Goal: Information Seeking & Learning: Learn about a topic

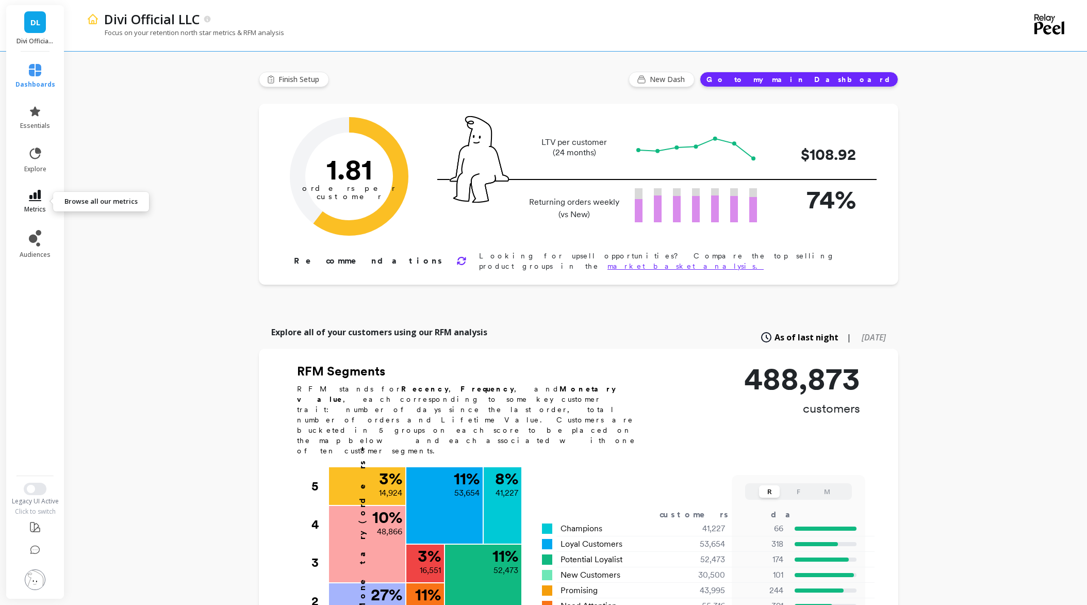
click at [30, 193] on icon at bounding box center [35, 195] width 12 height 11
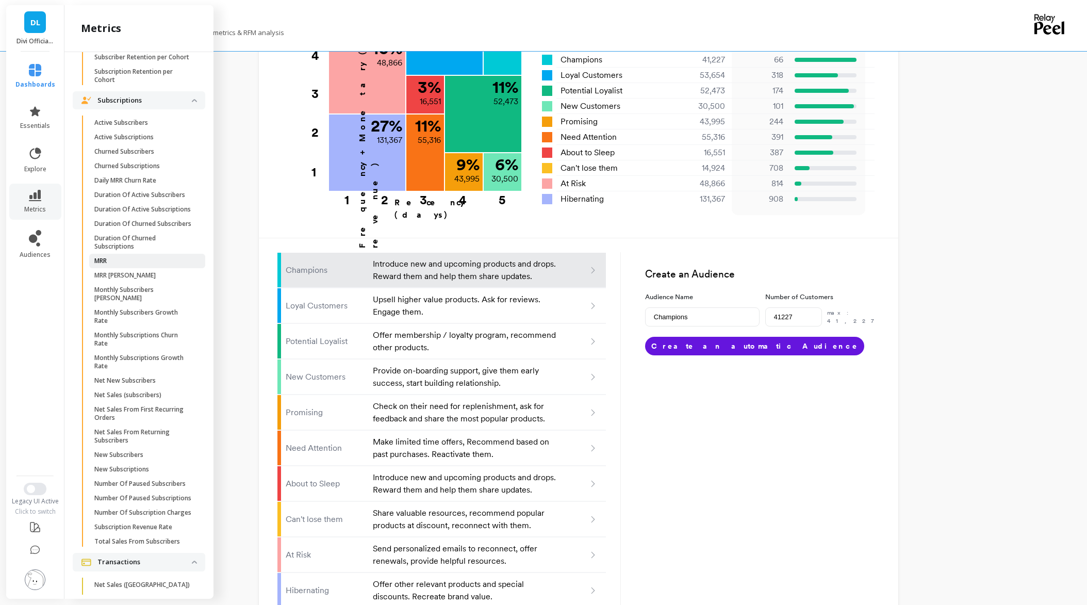
scroll to position [967, 0]
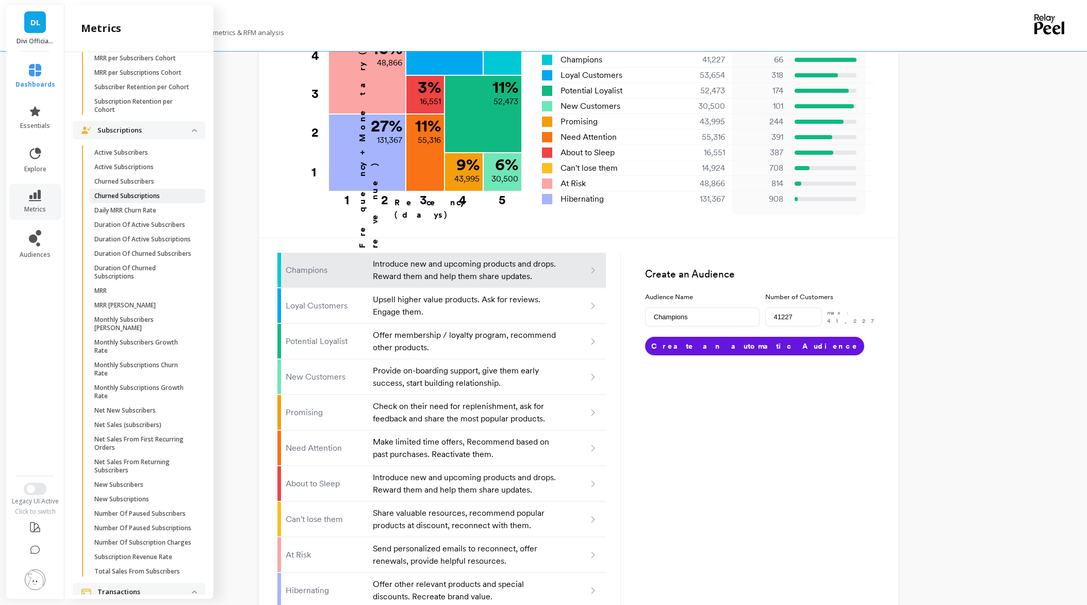
click at [114, 200] on p "Churned Subscriptions" at bounding box center [127, 196] width 66 height 8
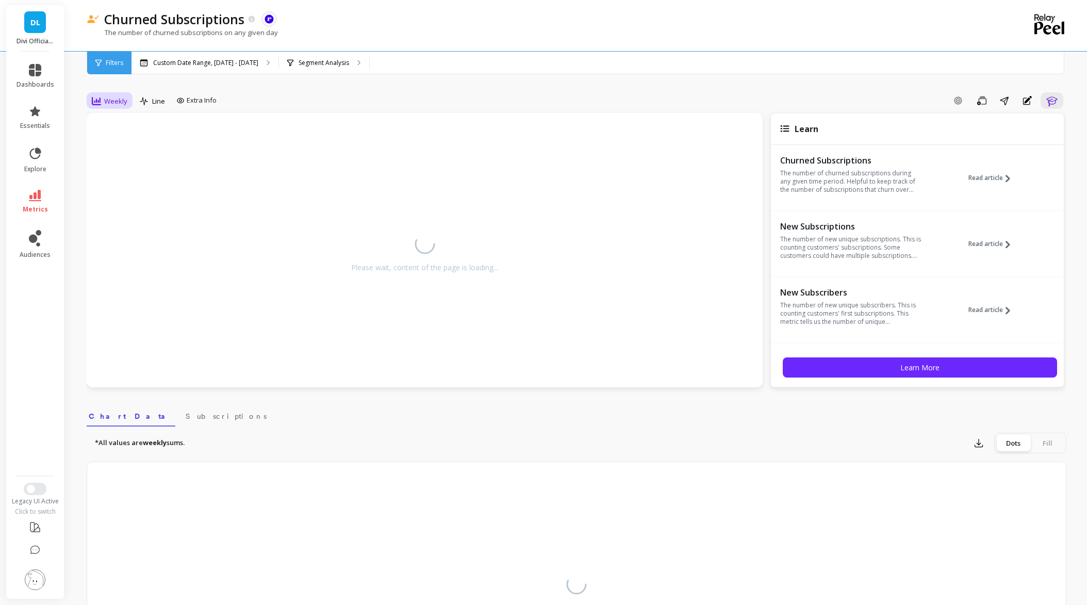
click at [109, 105] on span "Weekly" at bounding box center [115, 101] width 23 height 10
click at [110, 185] on div "Monthly" at bounding box center [124, 183] width 59 height 10
click at [223, 63] on p "Custom Date Range, [DATE] - [DATE]" at bounding box center [205, 63] width 105 height 8
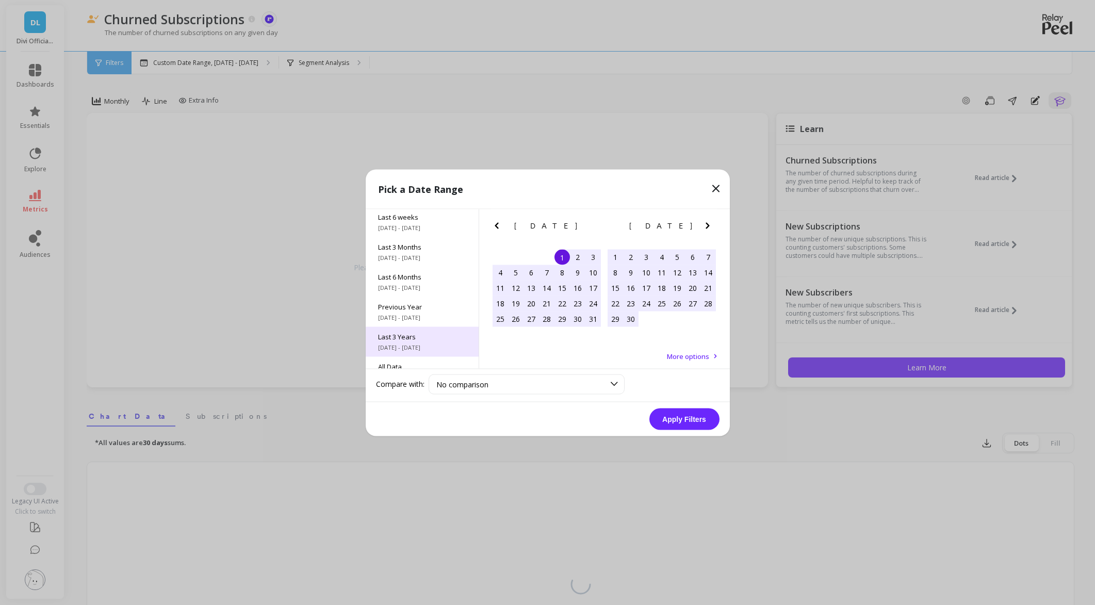
scroll to position [140, 0]
click at [419, 312] on div "Last 3 Years [DATE] - [DATE]" at bounding box center [422, 323] width 113 height 30
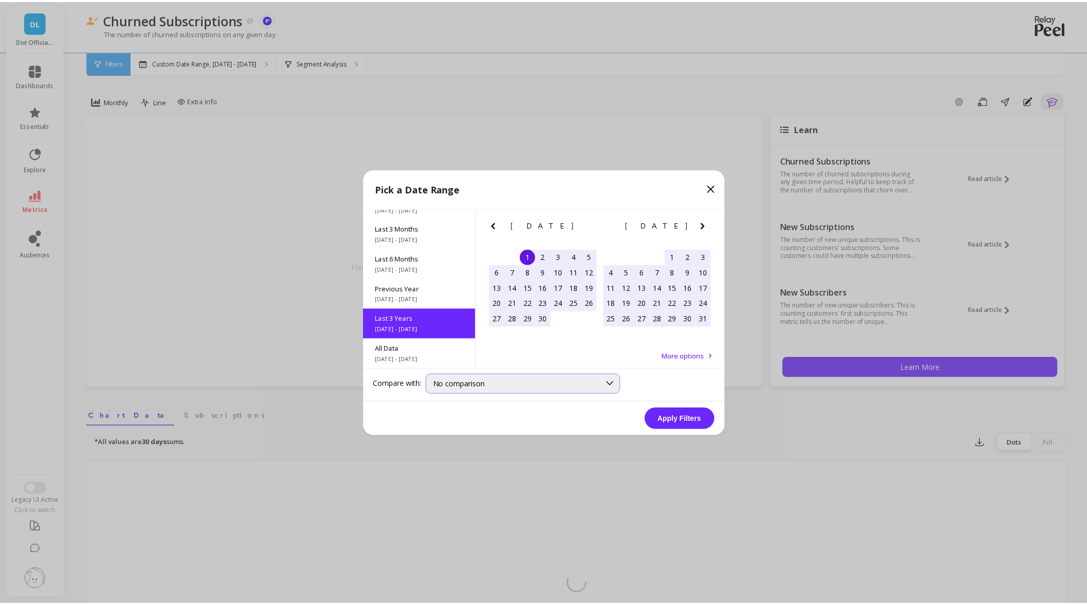
scroll to position [1, 0]
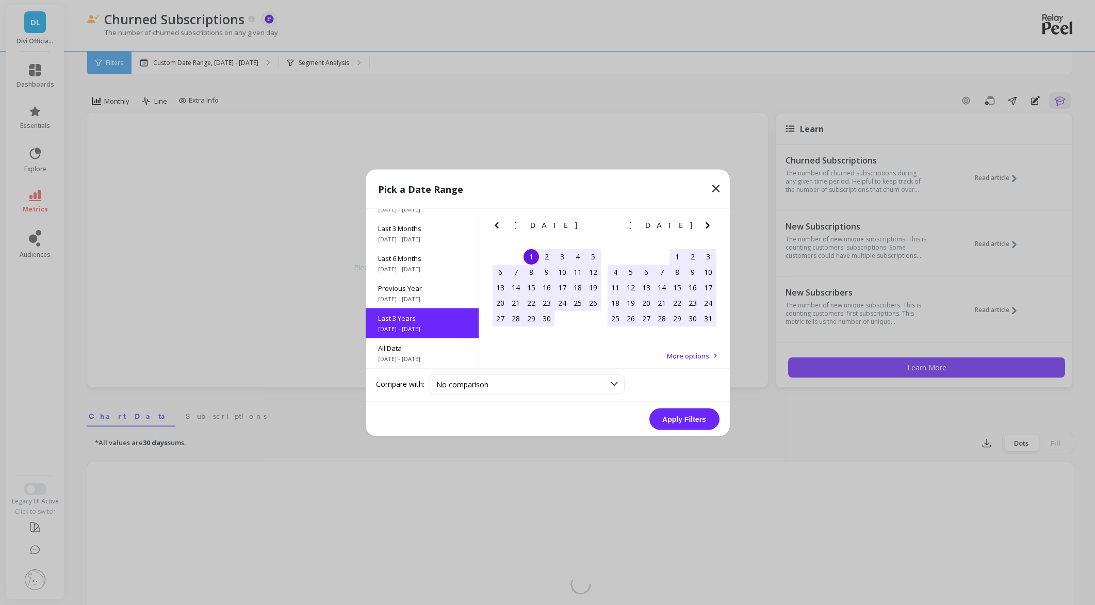
click at [685, 413] on button "Apply Filters" at bounding box center [684, 419] width 70 height 22
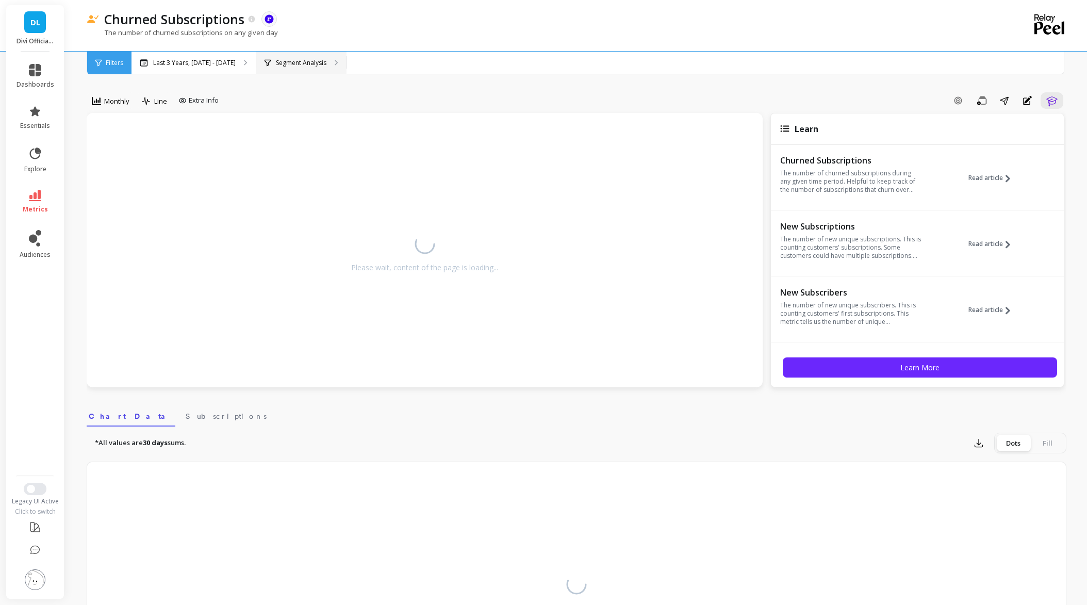
click at [322, 61] on p "Segment Analysis" at bounding box center [301, 63] width 51 height 8
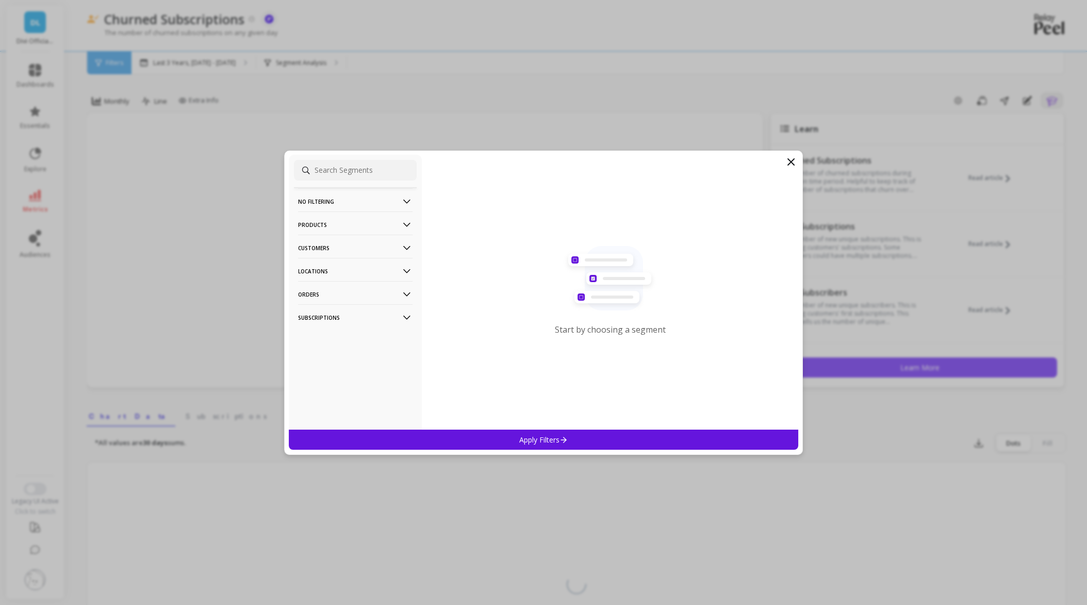
click at [354, 229] on p "Products" at bounding box center [355, 224] width 115 height 26
click at [319, 263] on p "Products" at bounding box center [314, 262] width 28 height 9
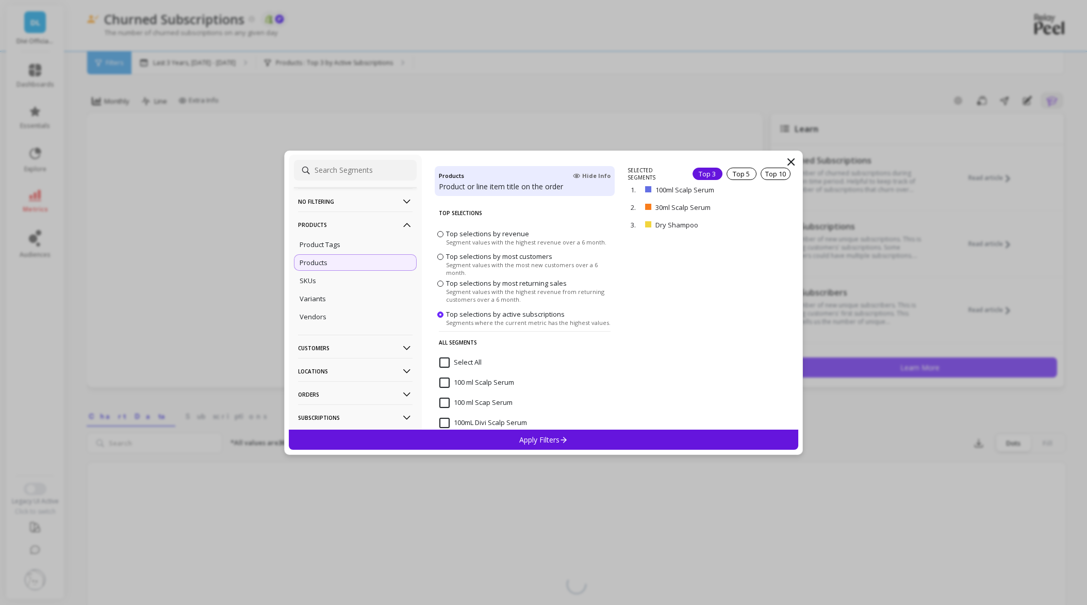
click at [445, 361] on input "Select All" at bounding box center [460, 362] width 42 height 10
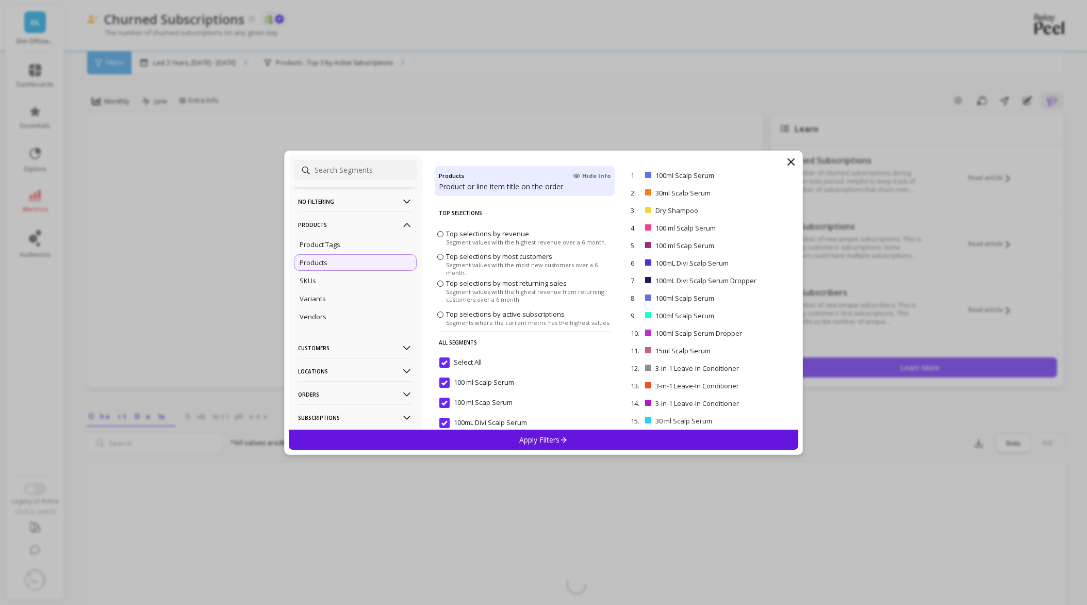
click at [524, 443] on p "Apply Filters" at bounding box center [543, 440] width 49 height 10
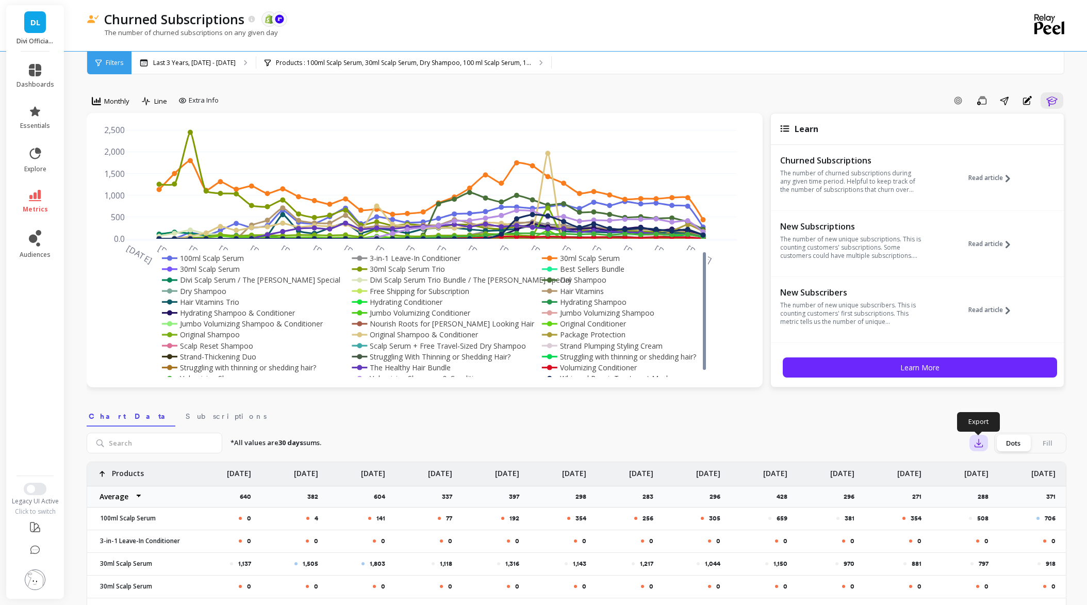
click at [978, 444] on icon "button" at bounding box center [979, 443] width 8 height 8
click at [991, 467] on button "CSV" at bounding box center [1016, 471] width 92 height 19
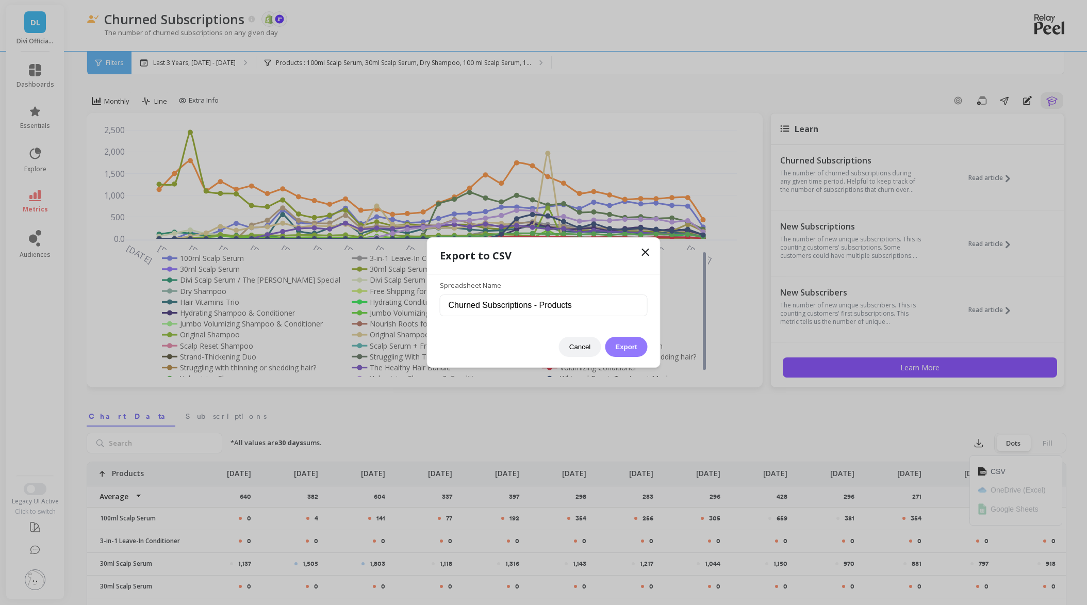
click at [629, 336] on div "Cancel Export" at bounding box center [544, 341] width 208 height 30
click at [629, 344] on button "Export" at bounding box center [626, 347] width 42 height 20
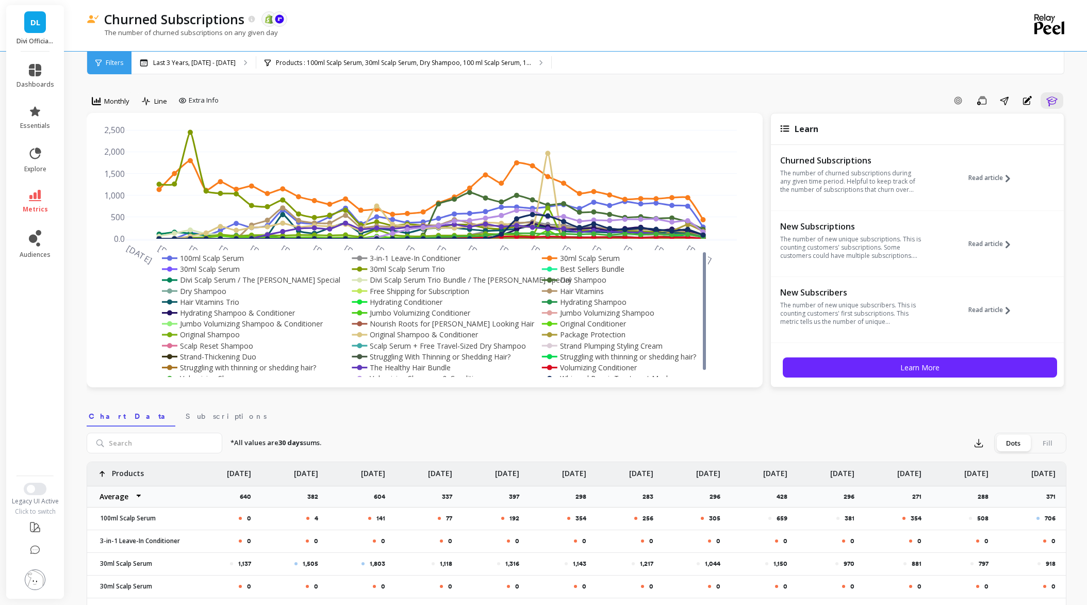
click at [24, 219] on li "metrics" at bounding box center [35, 202] width 50 height 36
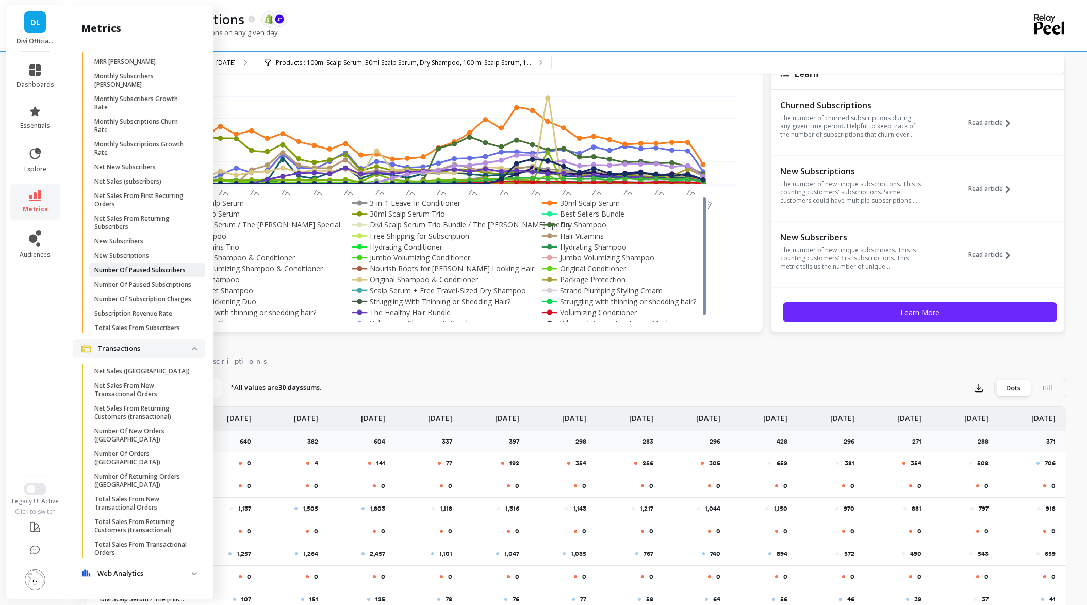
scroll to position [361, 0]
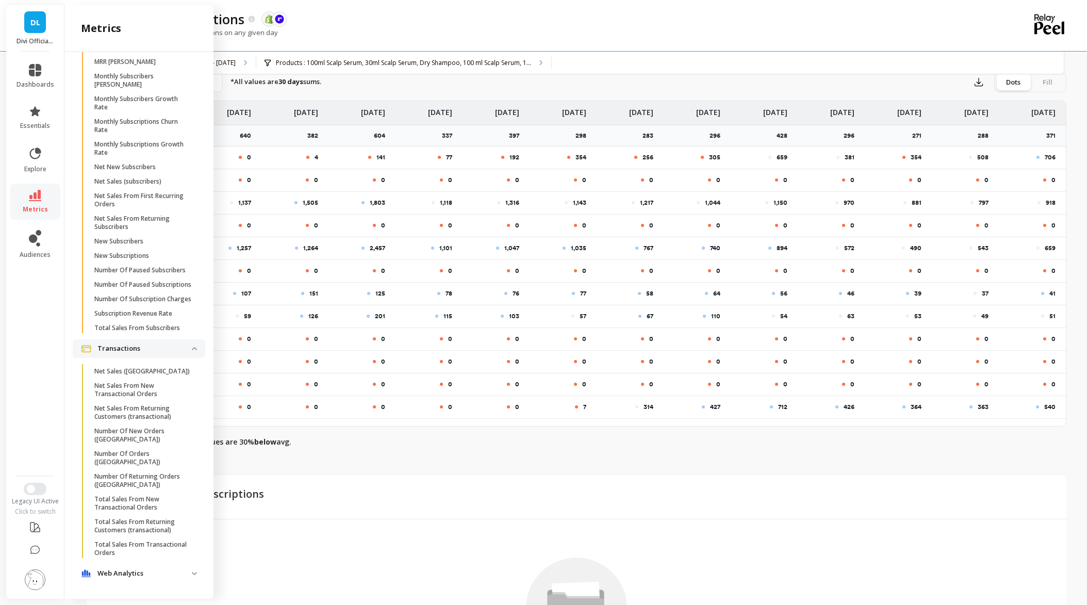
click at [120, 252] on p "New Subscriptions" at bounding box center [121, 256] width 55 height 8
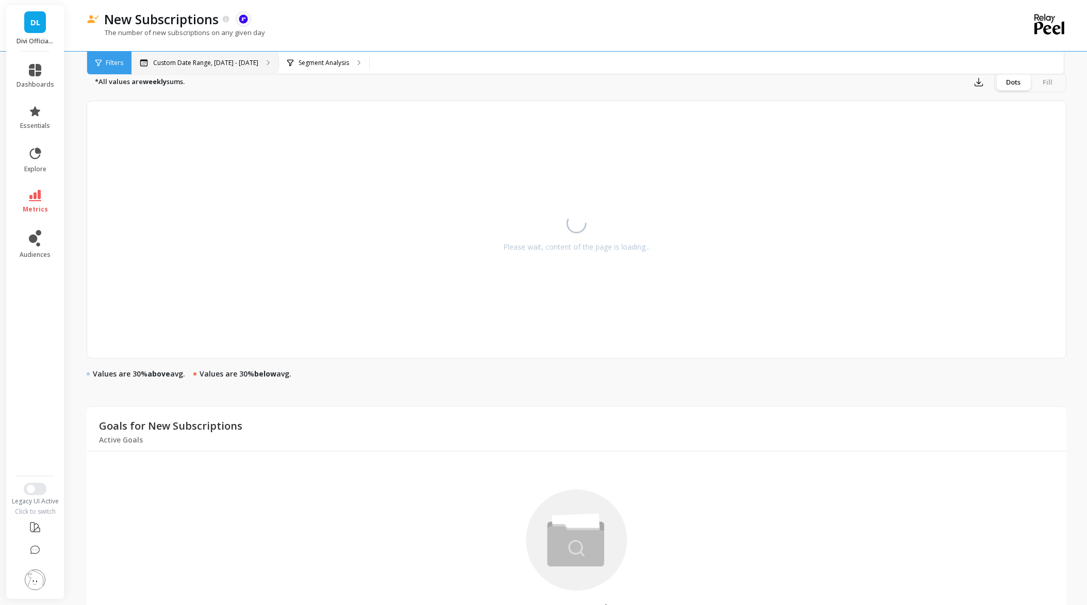
click at [195, 61] on p "Custom Date Range, [DATE] - [DATE]" at bounding box center [205, 63] width 105 height 8
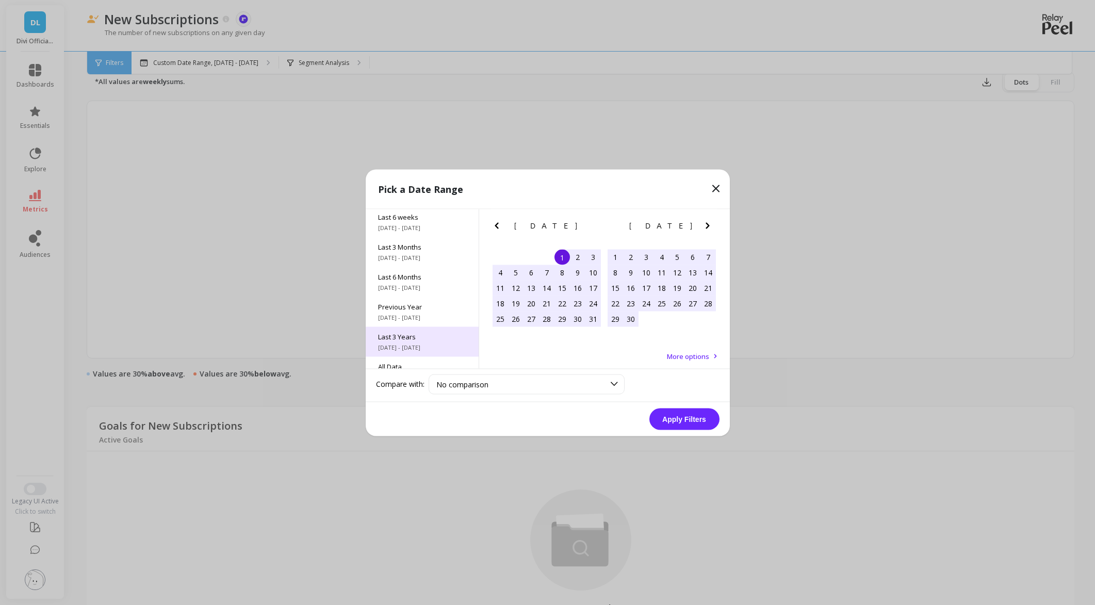
scroll to position [140, 0]
click at [417, 323] on div "Last 3 Years [DATE] - [DATE]" at bounding box center [422, 323] width 113 height 30
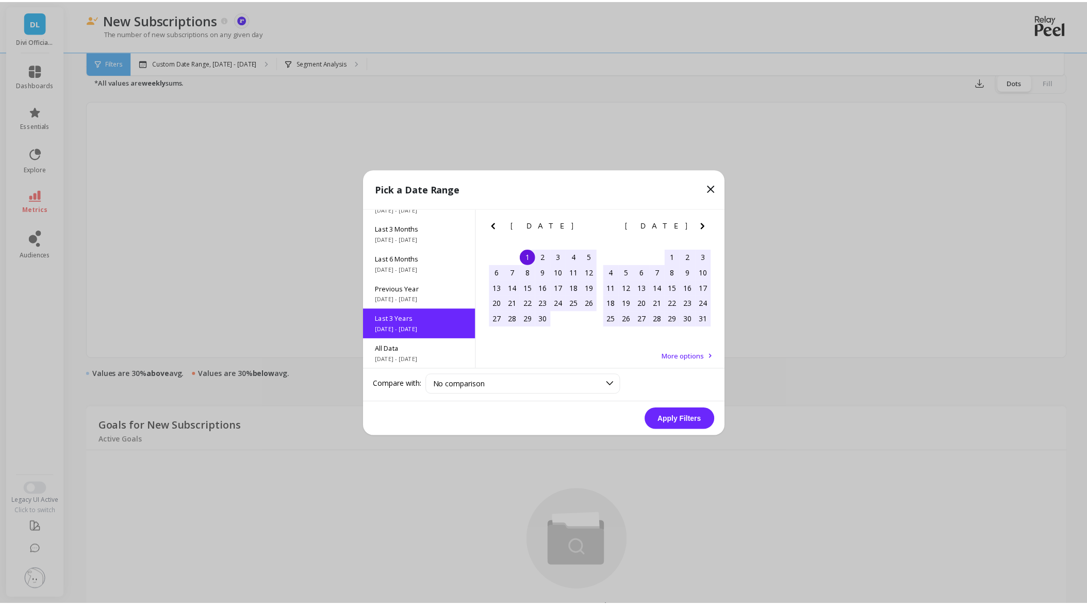
scroll to position [1, 0]
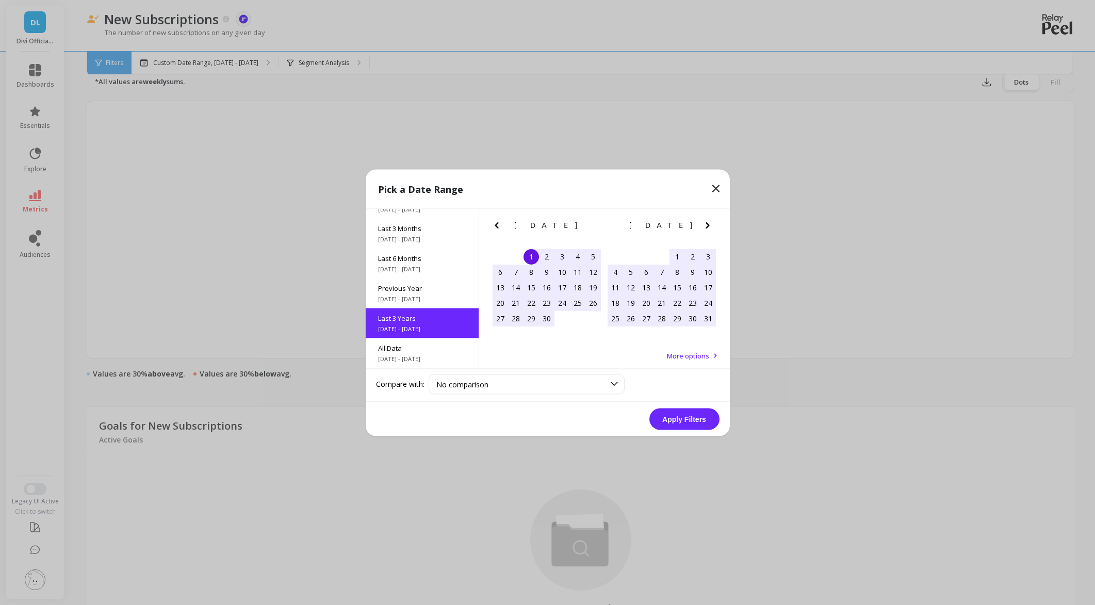
click at [679, 418] on button "Apply Filters" at bounding box center [684, 419] width 70 height 22
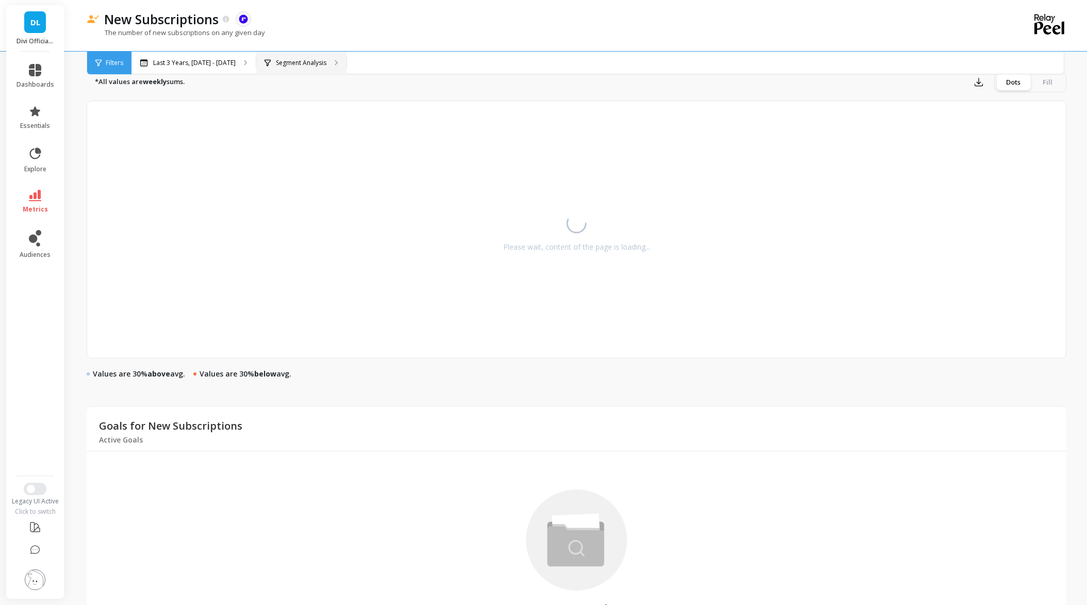
click at [326, 63] on p "Segment Analysis" at bounding box center [301, 63] width 51 height 8
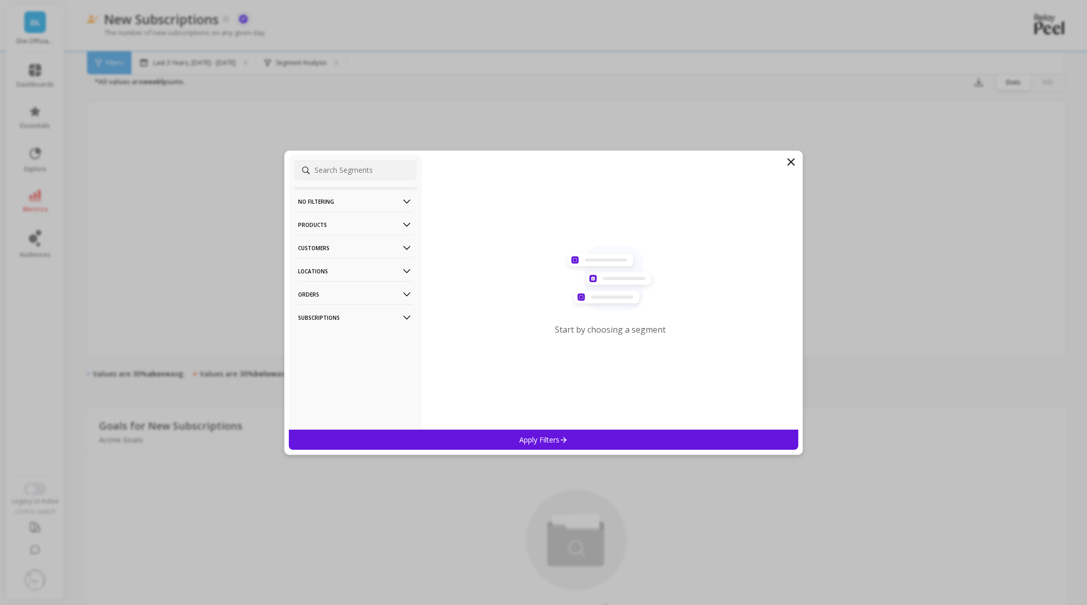
click at [316, 227] on p "Products" at bounding box center [355, 224] width 115 height 26
click at [319, 262] on p "Products" at bounding box center [314, 262] width 28 height 9
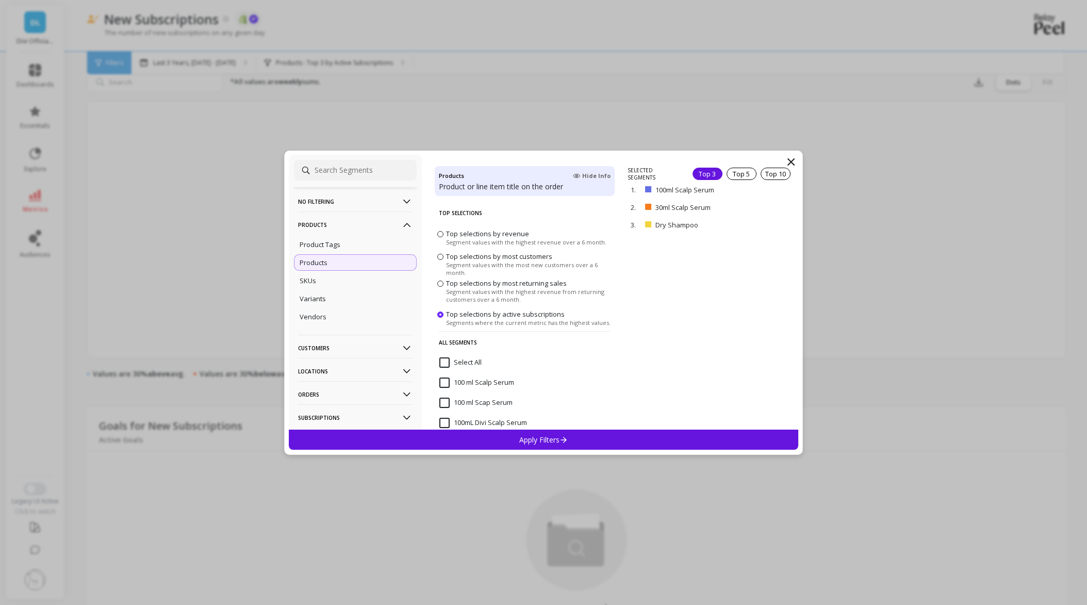
click at [442, 360] on input "Select All" at bounding box center [460, 362] width 42 height 10
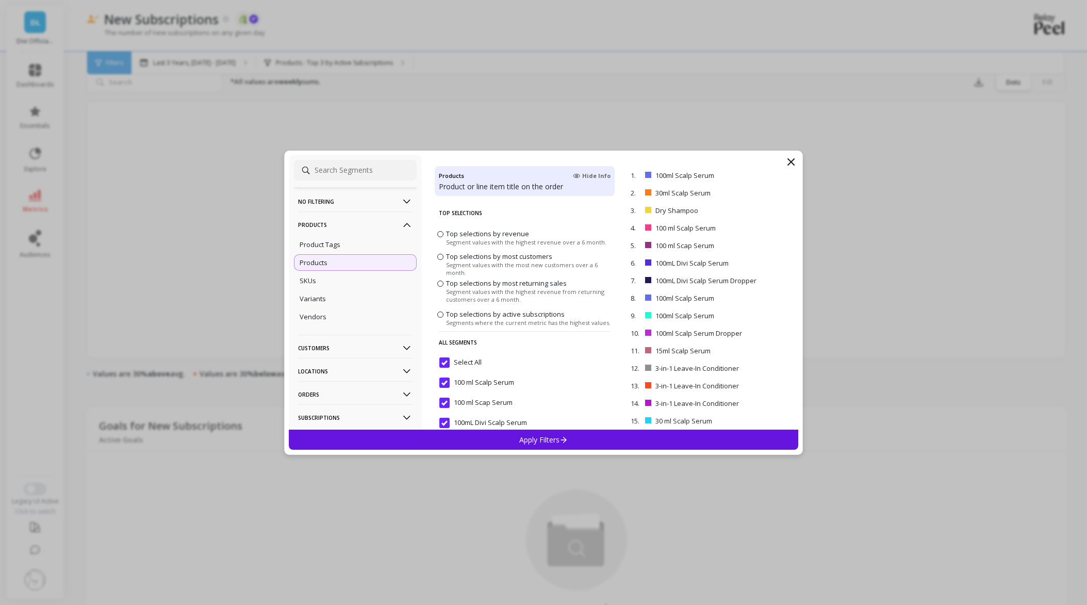
click at [482, 432] on div "Apply Filters" at bounding box center [544, 440] width 510 height 20
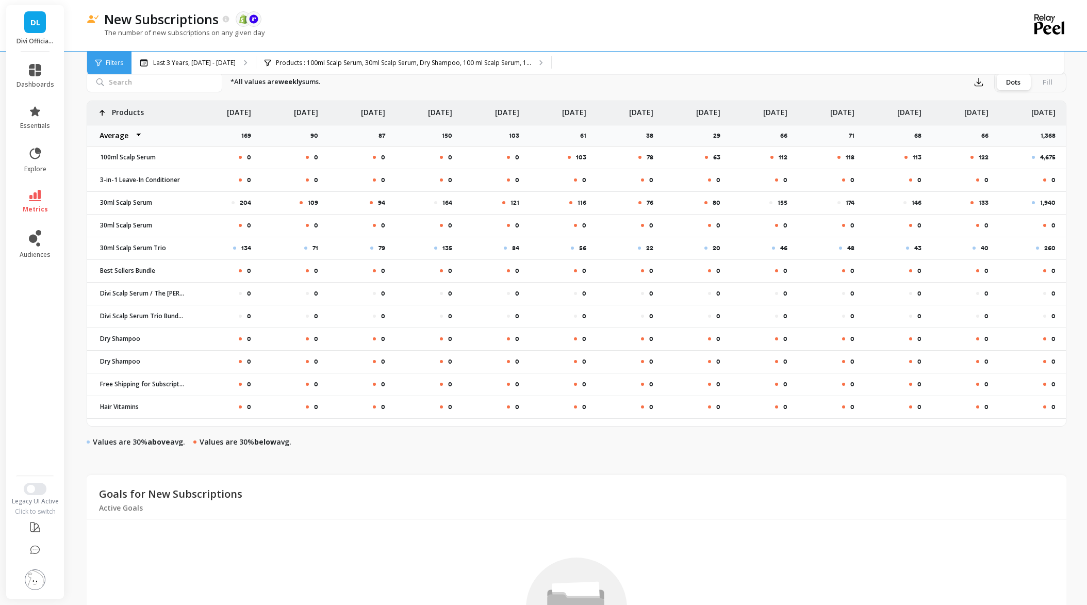
click at [412, 93] on div "*All values are weekly sums. Export Dots Fill 0 0 0 0 0 103 78 63 112 118 113 1…" at bounding box center [577, 257] width 980 height 382
click at [988, 80] on button "button" at bounding box center [979, 82] width 19 height 17
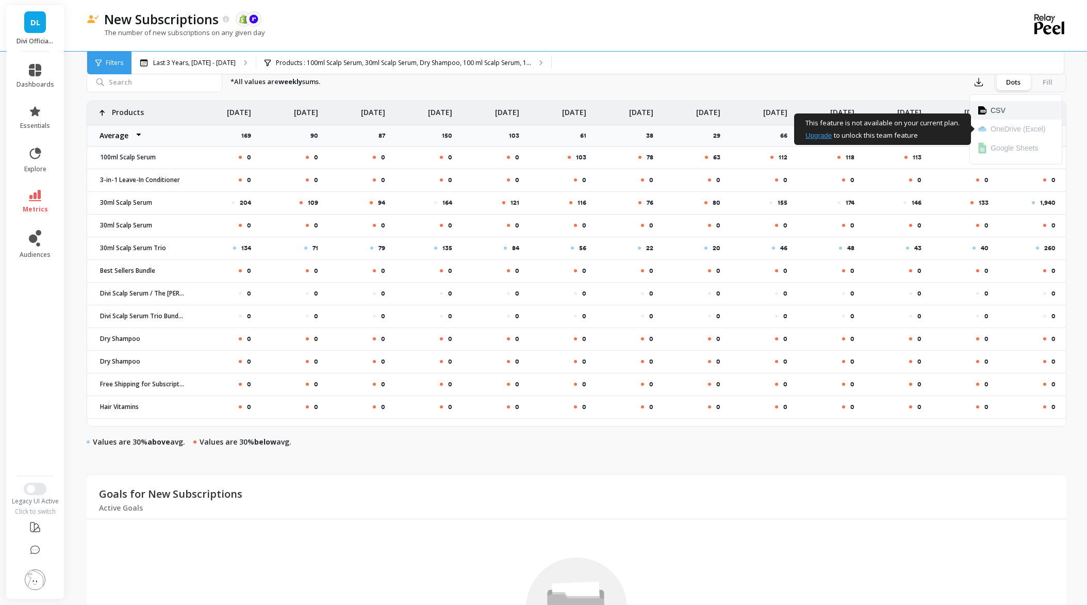
click at [992, 115] on span "CSV" at bounding box center [998, 110] width 15 height 10
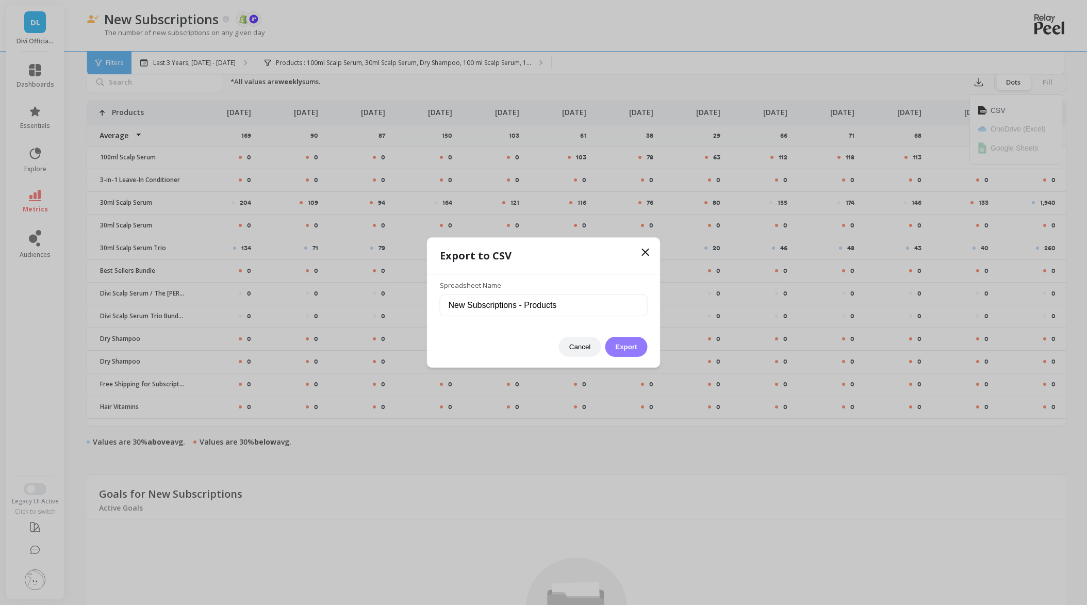
click at [607, 345] on button "Export" at bounding box center [626, 347] width 42 height 20
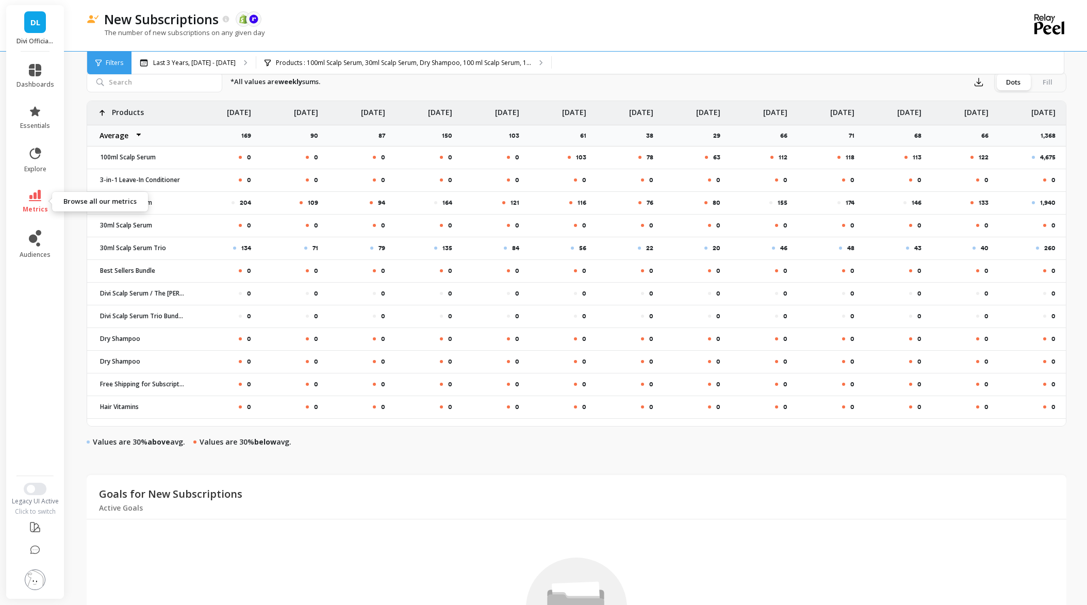
click at [39, 197] on icon at bounding box center [35, 195] width 12 height 11
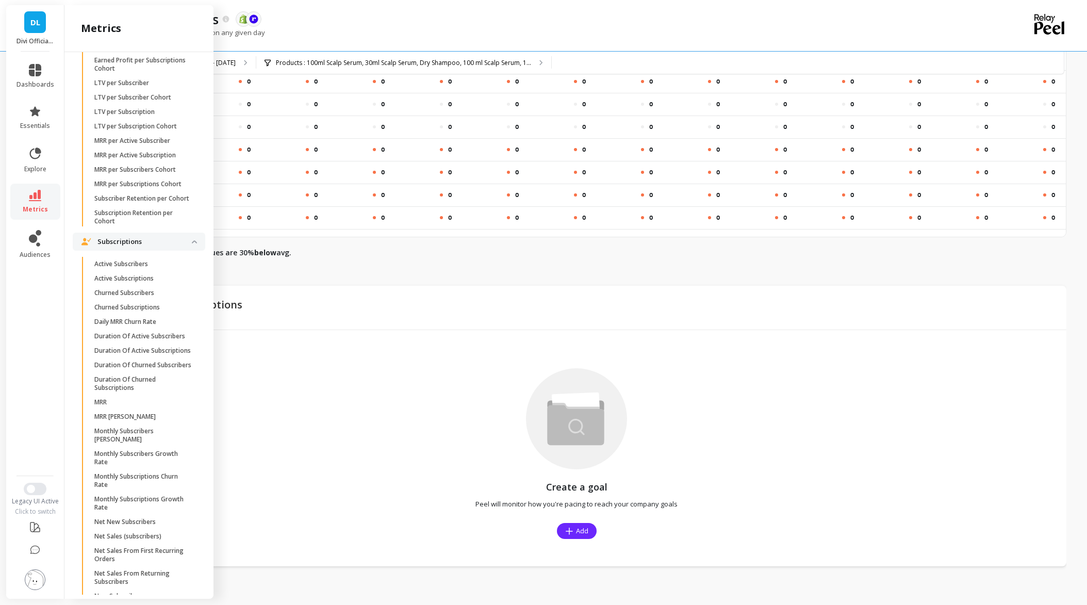
scroll to position [864, 0]
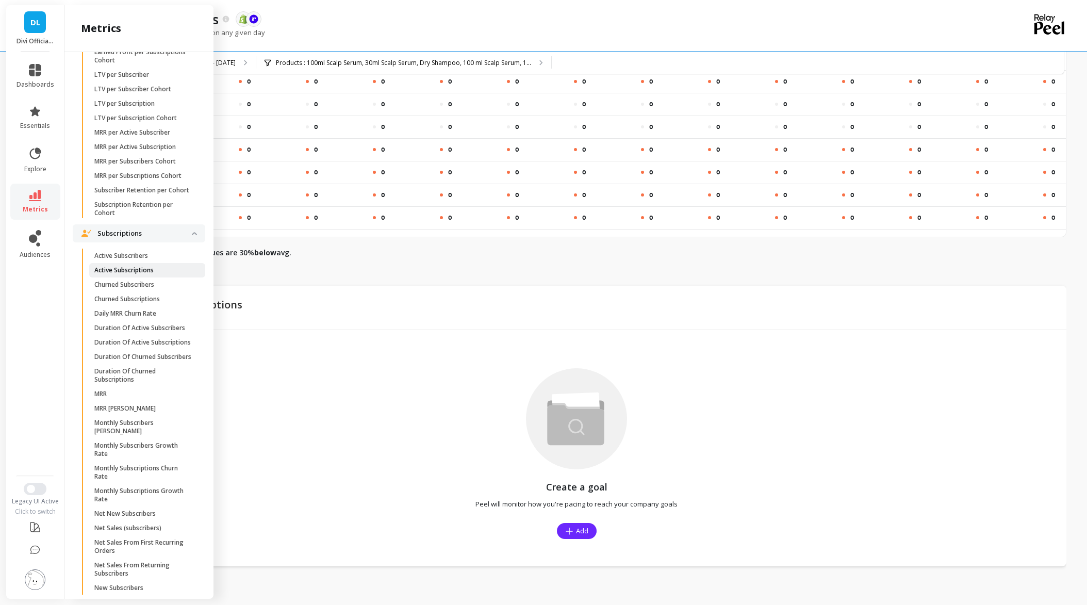
click at [128, 274] on p "Active Subscriptions" at bounding box center [123, 270] width 59 height 8
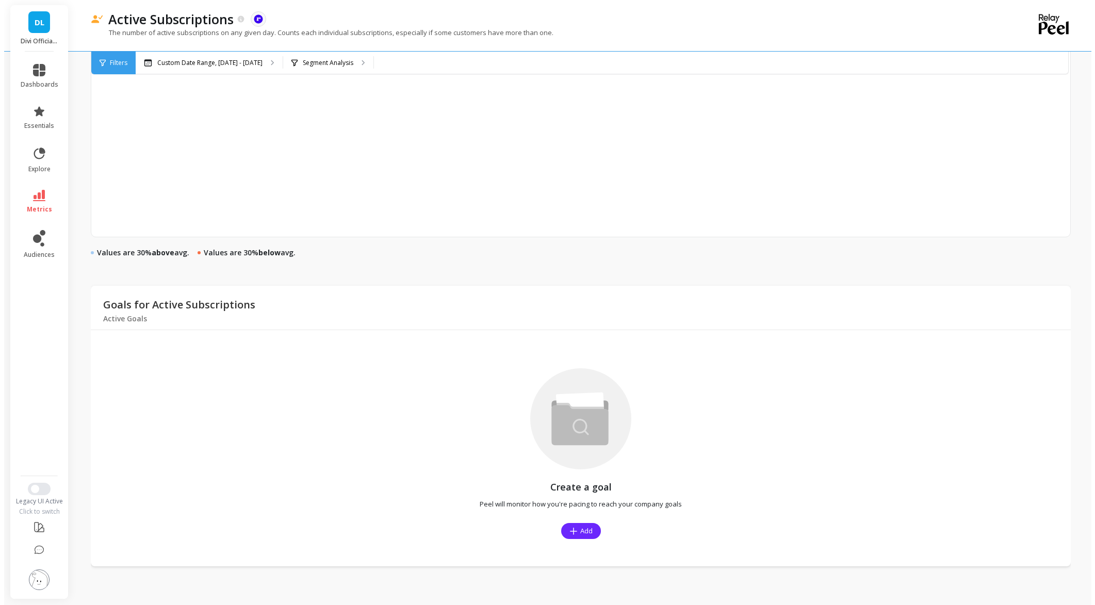
scroll to position [550, 0]
click at [189, 64] on p "Custom Date Range, [DATE] - [DATE]" at bounding box center [205, 63] width 105 height 8
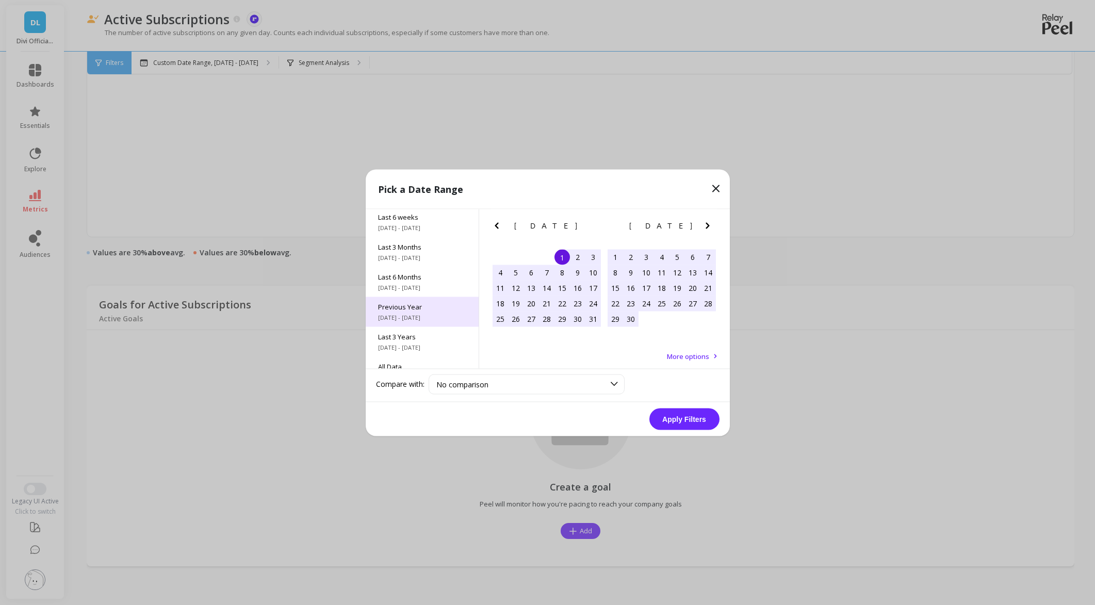
scroll to position [140, 0]
click at [410, 324] on div "Last 3 Years [DATE] - [DATE]" at bounding box center [422, 323] width 113 height 30
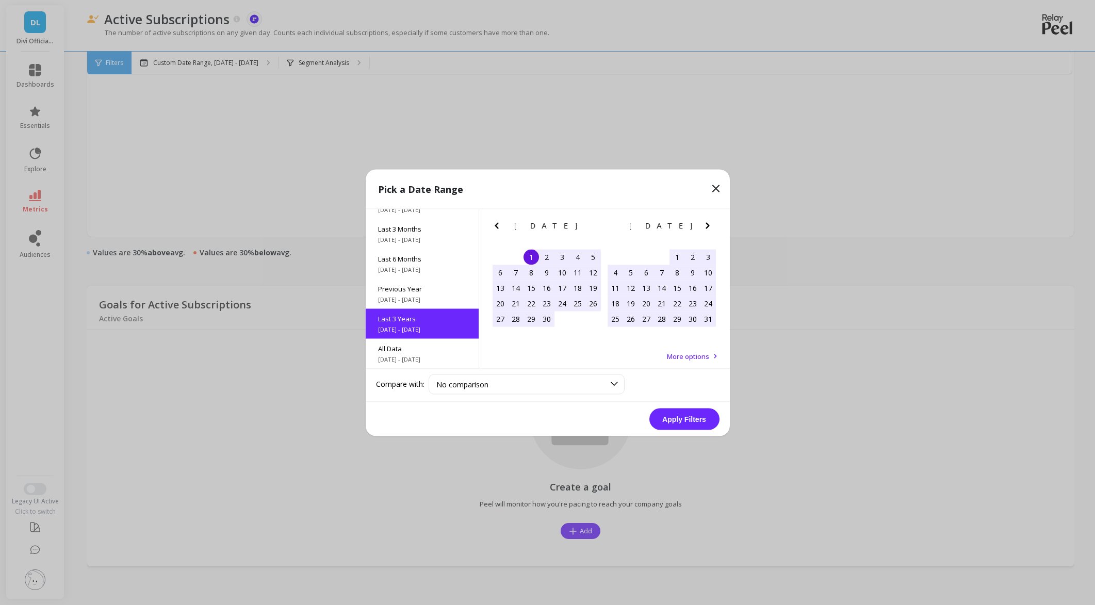
scroll to position [1, 0]
drag, startPoint x: 700, startPoint y: 422, endPoint x: 682, endPoint y: 417, distance: 18.6
click at [700, 421] on button "Apply Filters" at bounding box center [684, 419] width 70 height 22
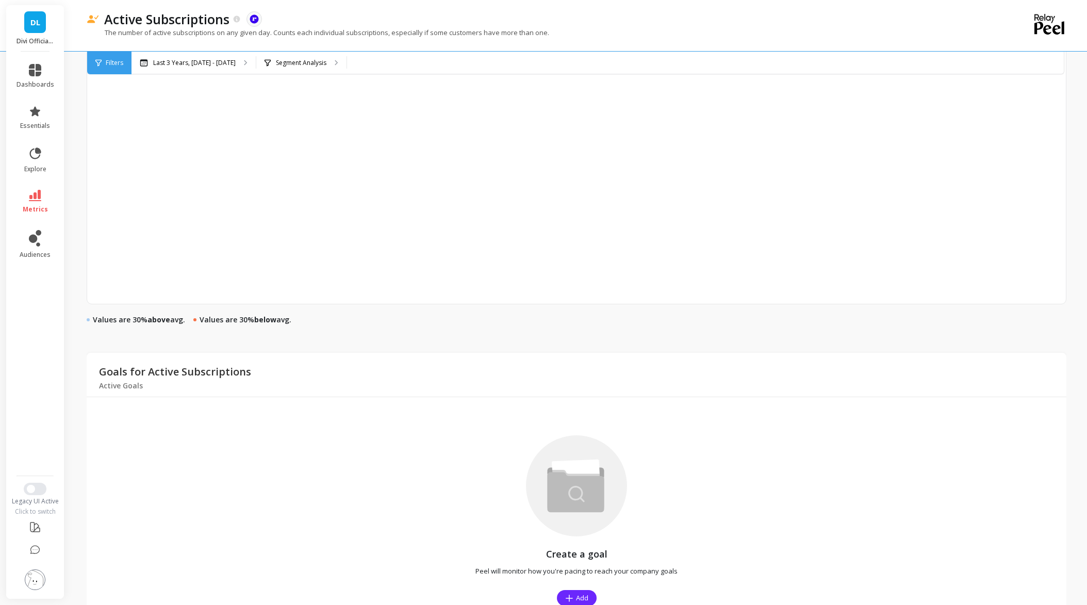
scroll to position [549, 0]
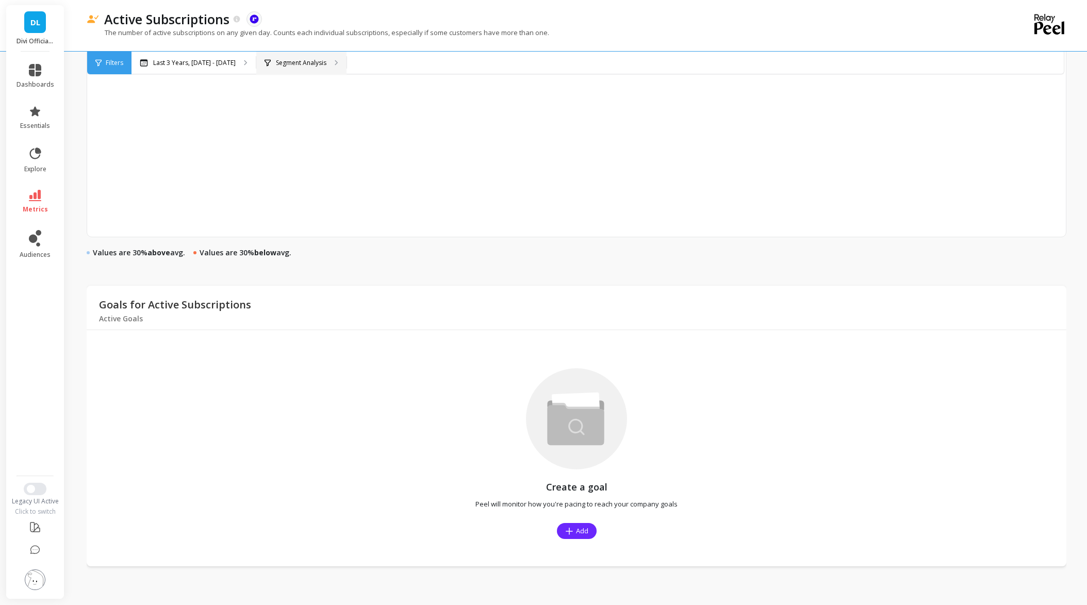
click at [338, 67] on div "Segment Analysis" at bounding box center [301, 63] width 90 height 23
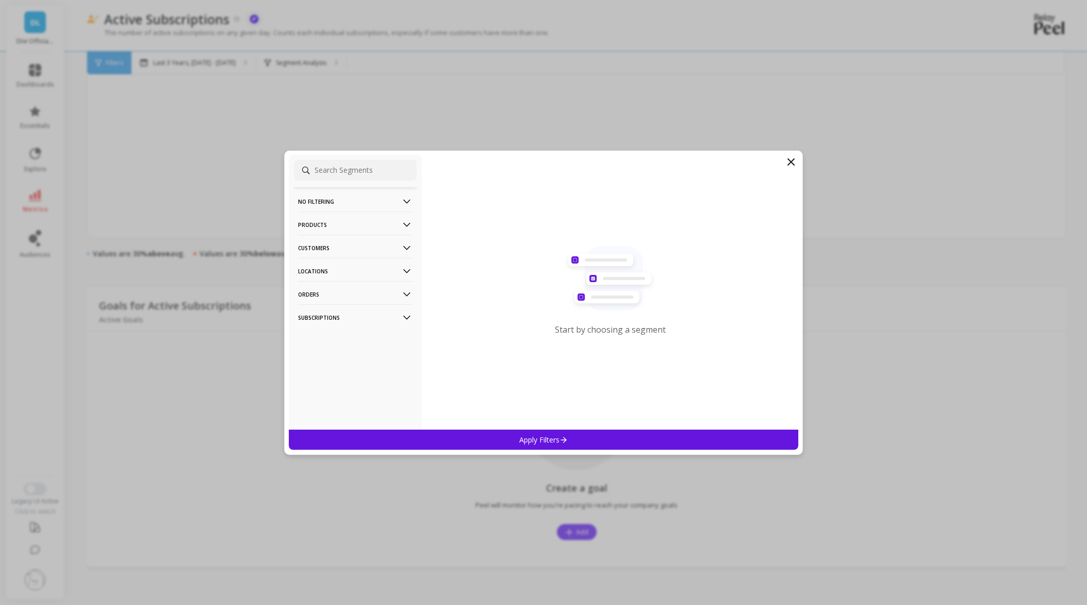
scroll to position [550, 0]
click at [340, 227] on p "Products" at bounding box center [355, 224] width 115 height 26
click at [325, 263] on p "Products" at bounding box center [314, 262] width 28 height 9
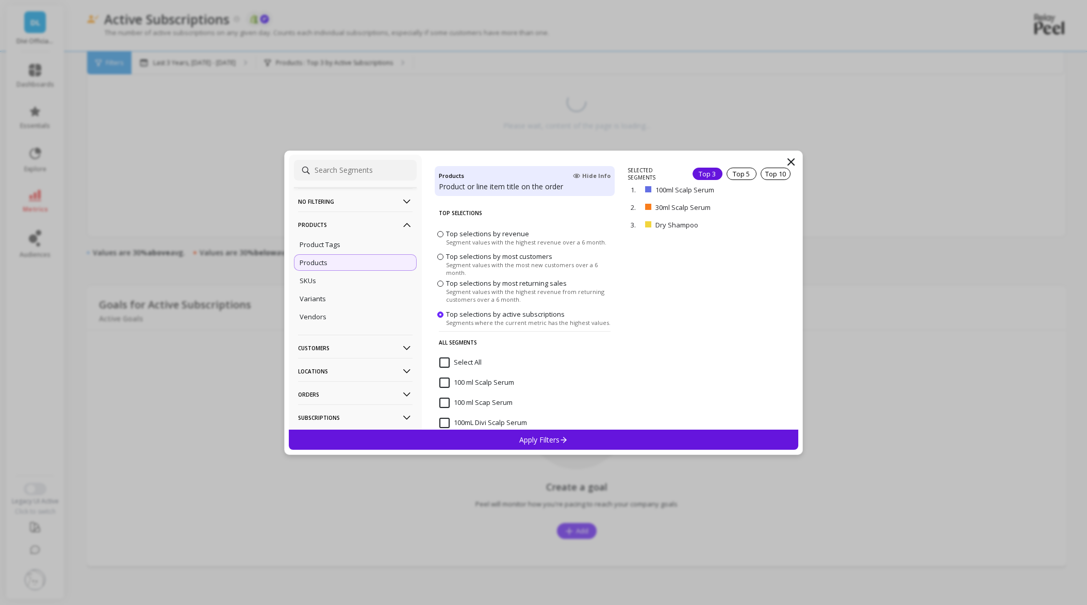
click at [446, 361] on input "Select All" at bounding box center [460, 362] width 42 height 10
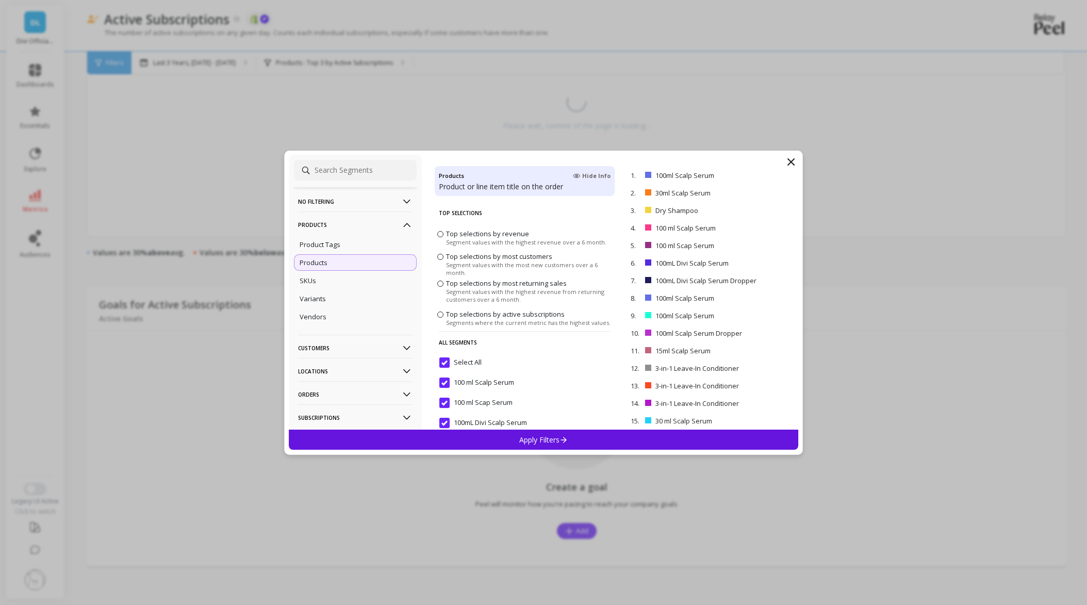
click at [479, 434] on div "Apply Filters" at bounding box center [544, 440] width 510 height 20
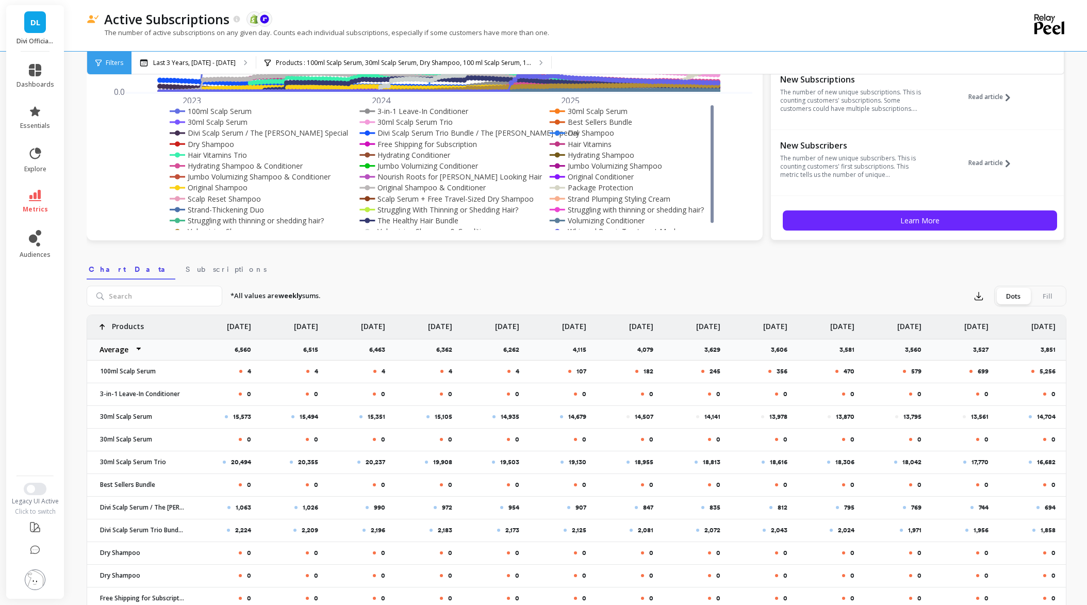
scroll to position [206, 0]
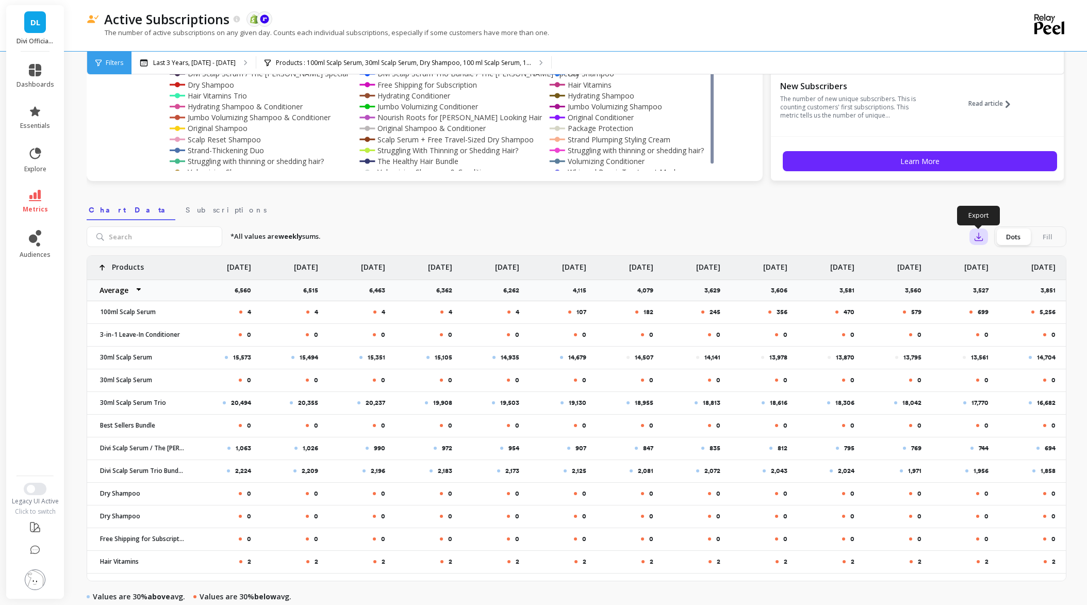
click at [986, 242] on button "button" at bounding box center [979, 236] width 19 height 17
click at [991, 266] on span "CSV" at bounding box center [998, 265] width 15 height 10
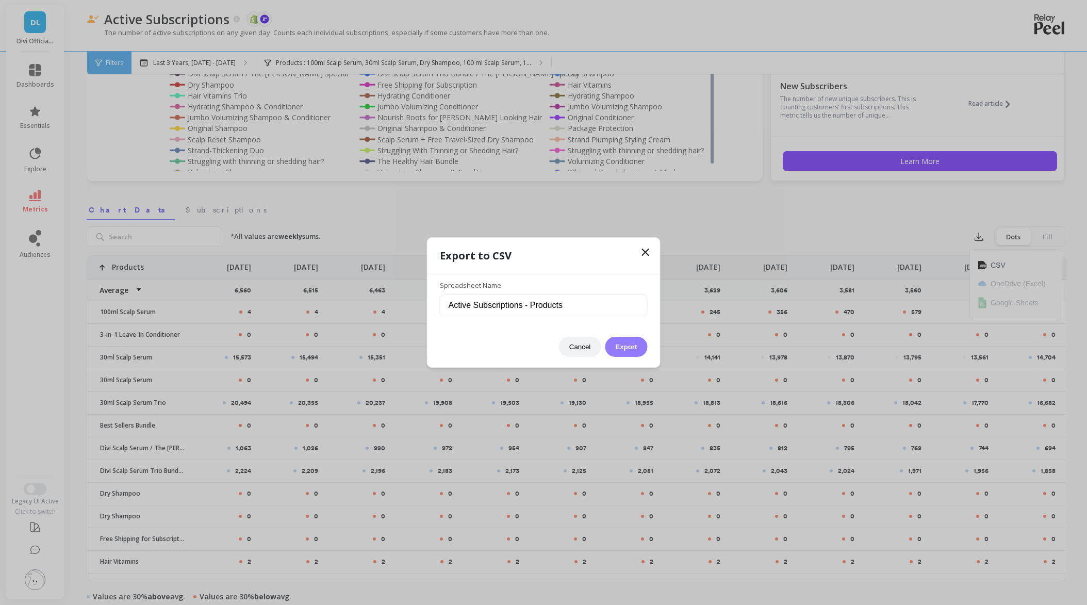
click at [626, 344] on button "Export" at bounding box center [626, 347] width 42 height 20
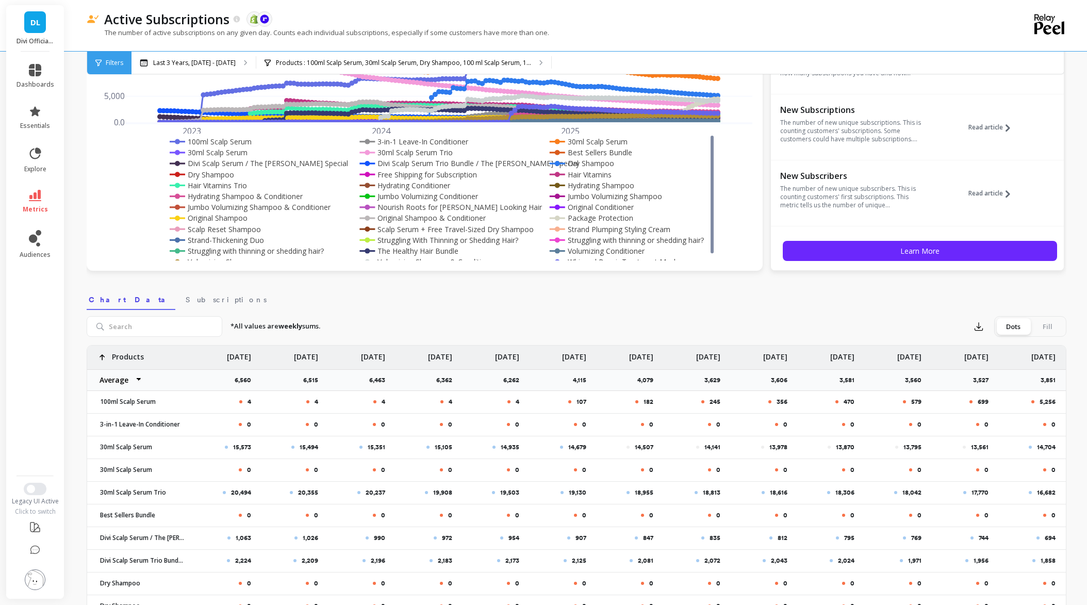
scroll to position [0, 0]
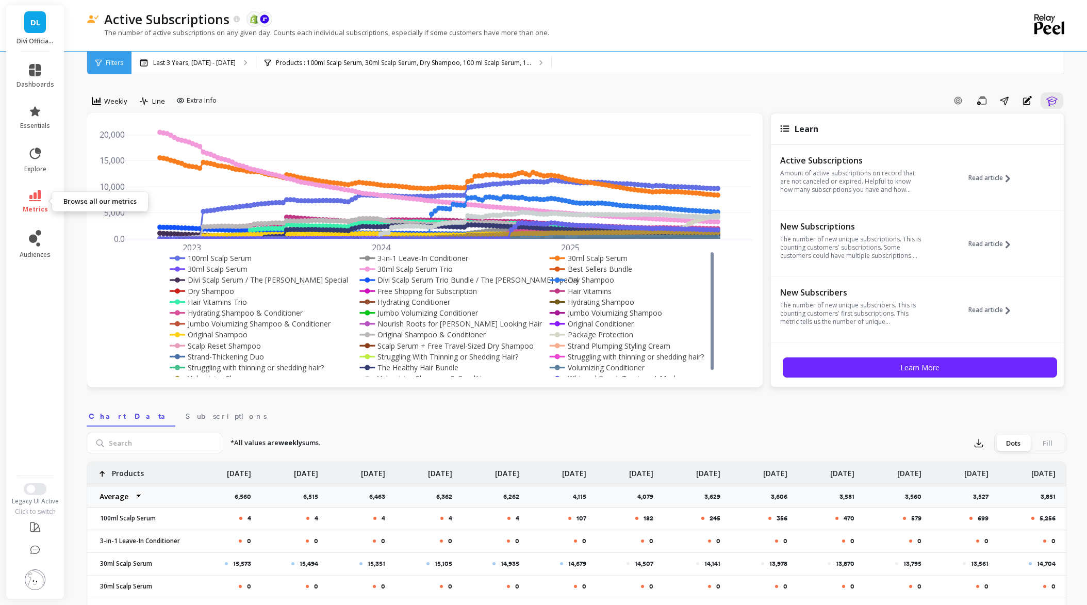
click at [41, 198] on link "metrics" at bounding box center [36, 202] width 38 height 24
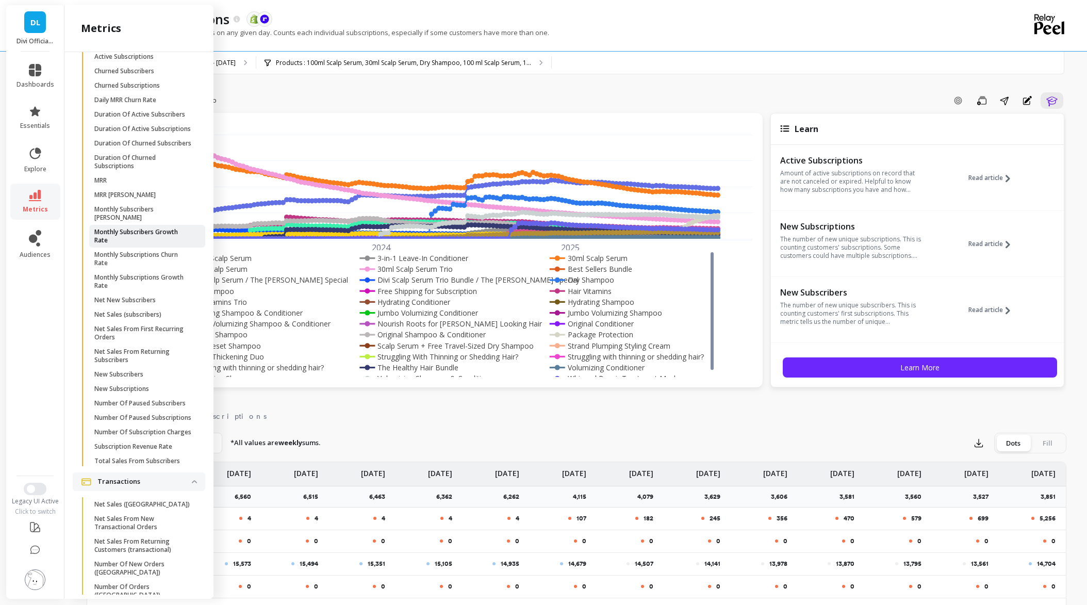
scroll to position [1122, 0]
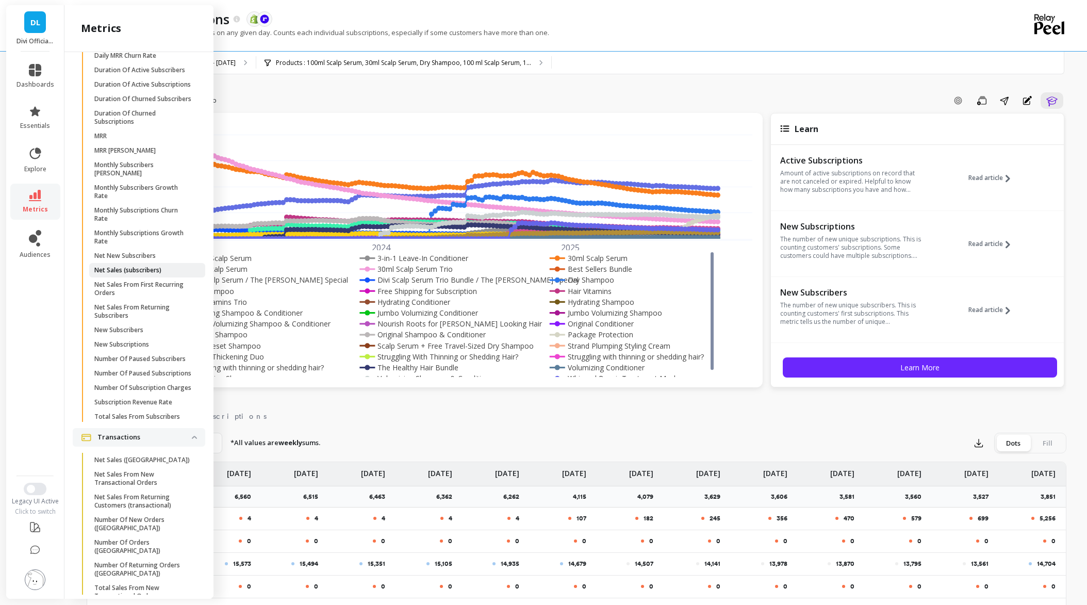
click at [123, 274] on p "Net Sales (subscribers)" at bounding box center [127, 270] width 67 height 8
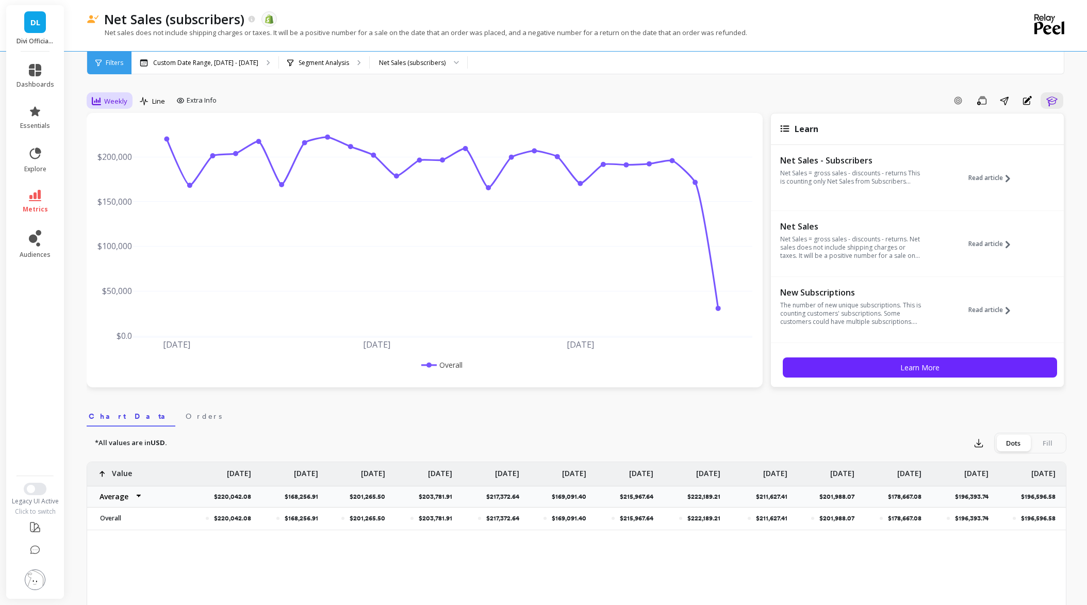
click at [112, 103] on span "Weekly" at bounding box center [115, 101] width 23 height 10
click at [109, 183] on div "Monthly" at bounding box center [124, 183] width 59 height 10
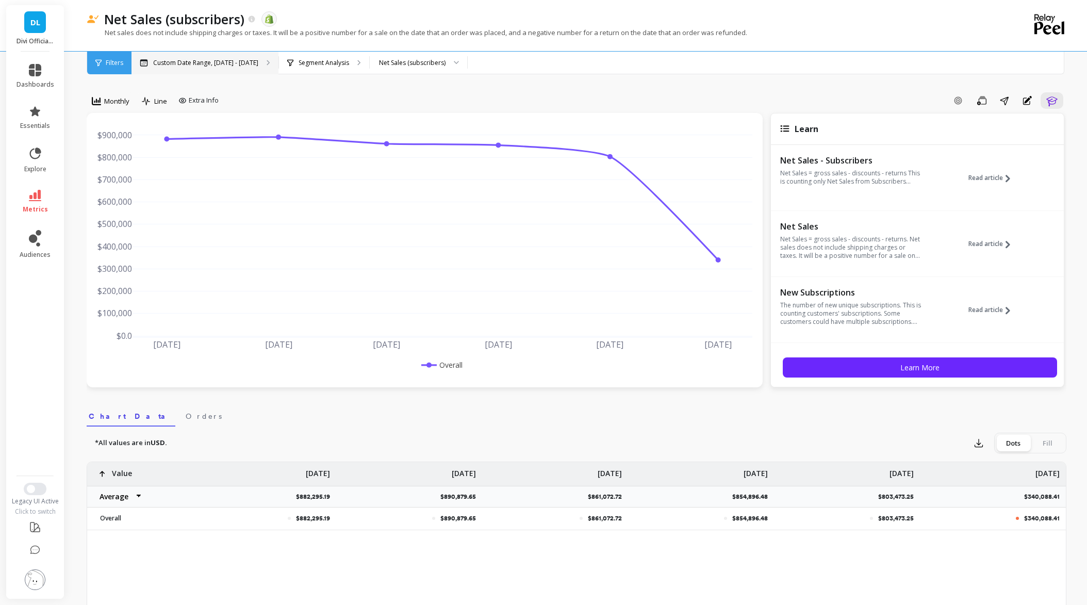
click at [176, 60] on p "Custom Date Range, [DATE] - [DATE]" at bounding box center [205, 63] width 105 height 8
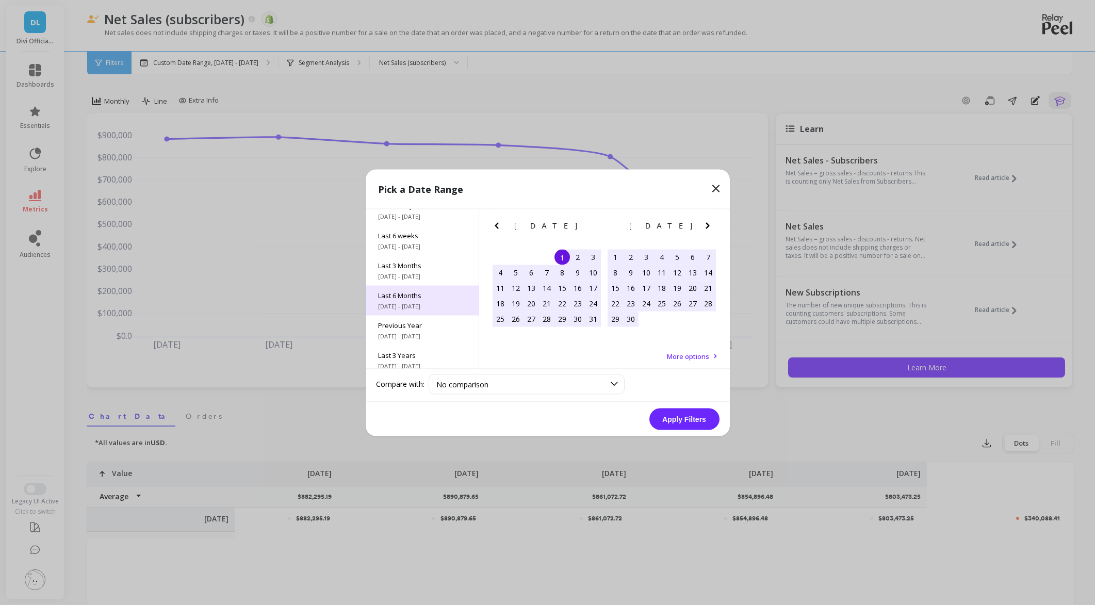
scroll to position [140, 0]
click at [414, 329] on span "[DATE] - [DATE]" at bounding box center [422, 329] width 88 height 8
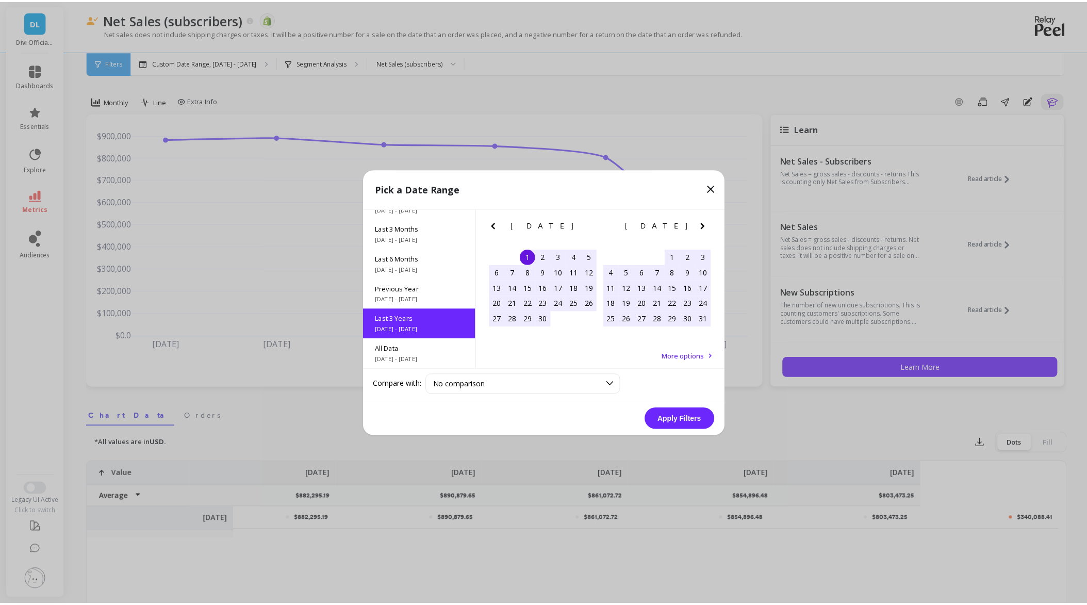
scroll to position [1, 0]
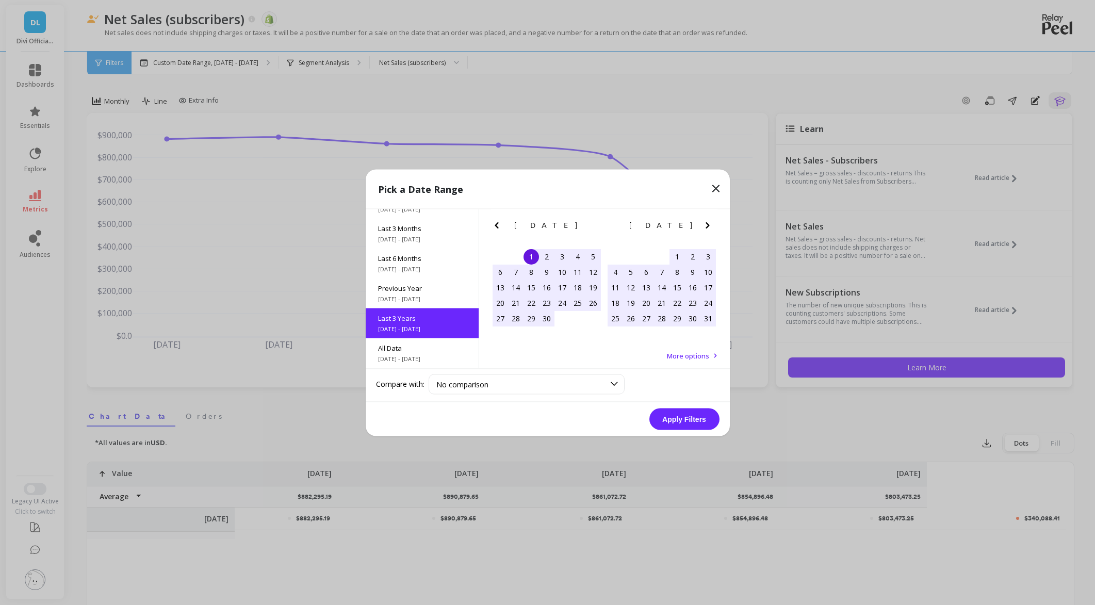
click at [665, 418] on button "Apply Filters" at bounding box center [684, 419] width 70 height 22
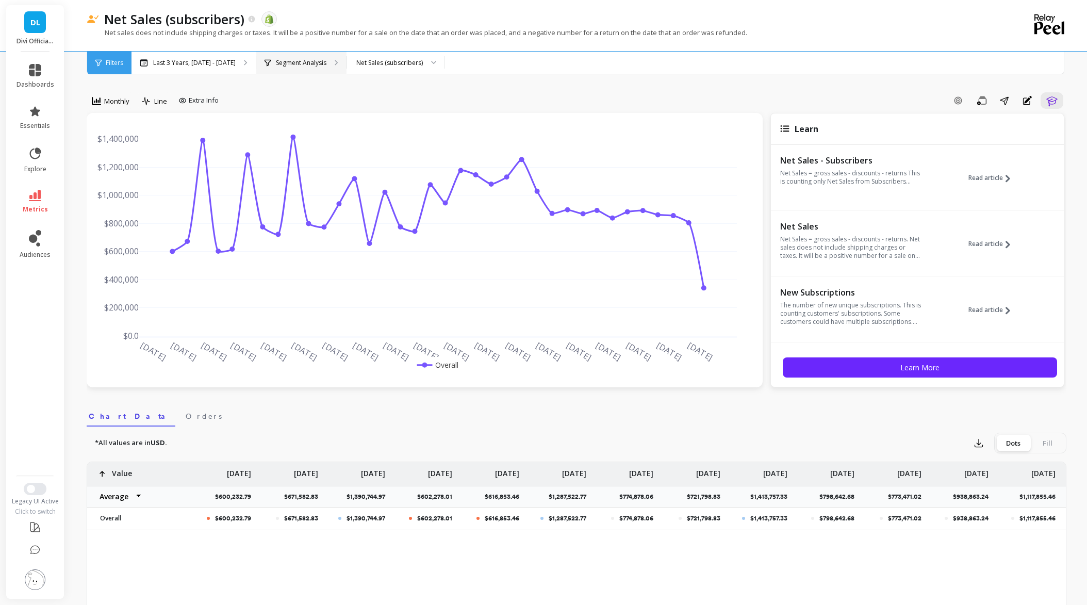
click at [326, 59] on p "Segment Analysis" at bounding box center [301, 63] width 51 height 8
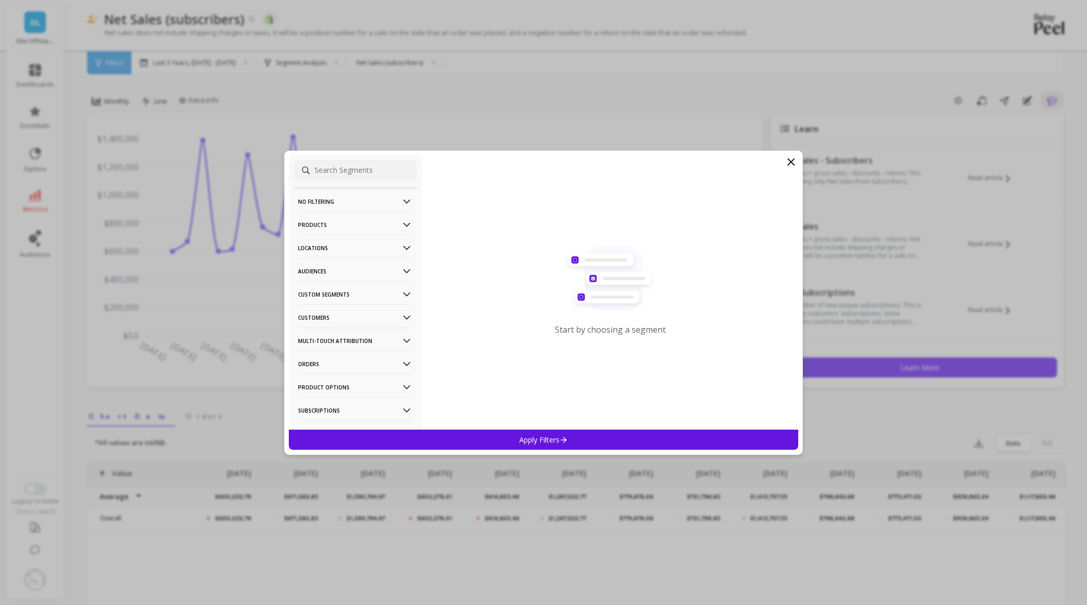
click at [322, 215] on p "Products" at bounding box center [355, 224] width 115 height 26
click at [318, 298] on p "Products" at bounding box center [314, 298] width 28 height 9
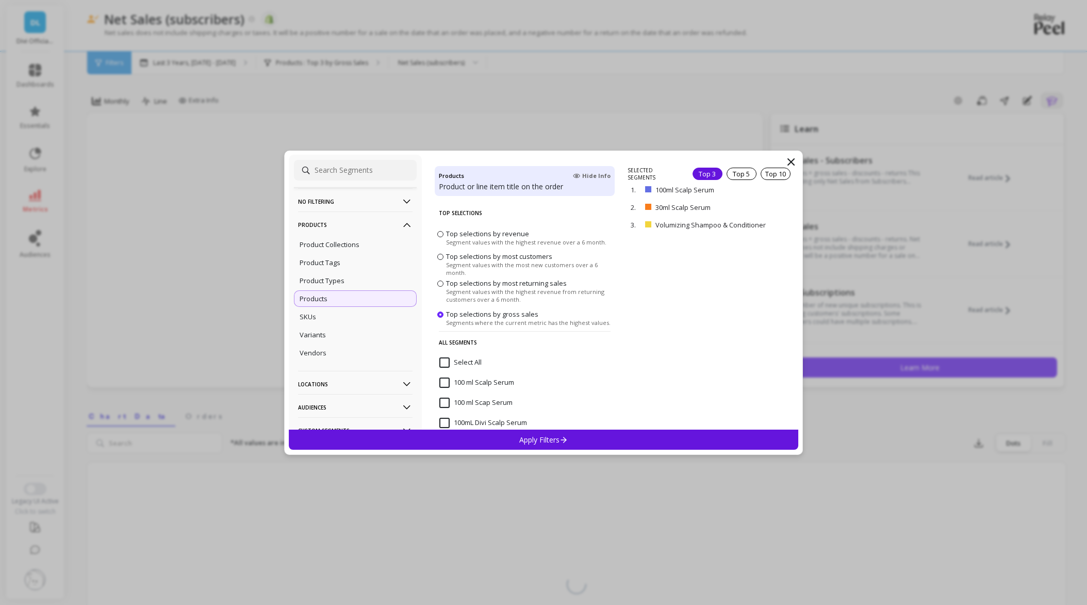
click at [447, 362] on input "Select All" at bounding box center [460, 362] width 42 height 10
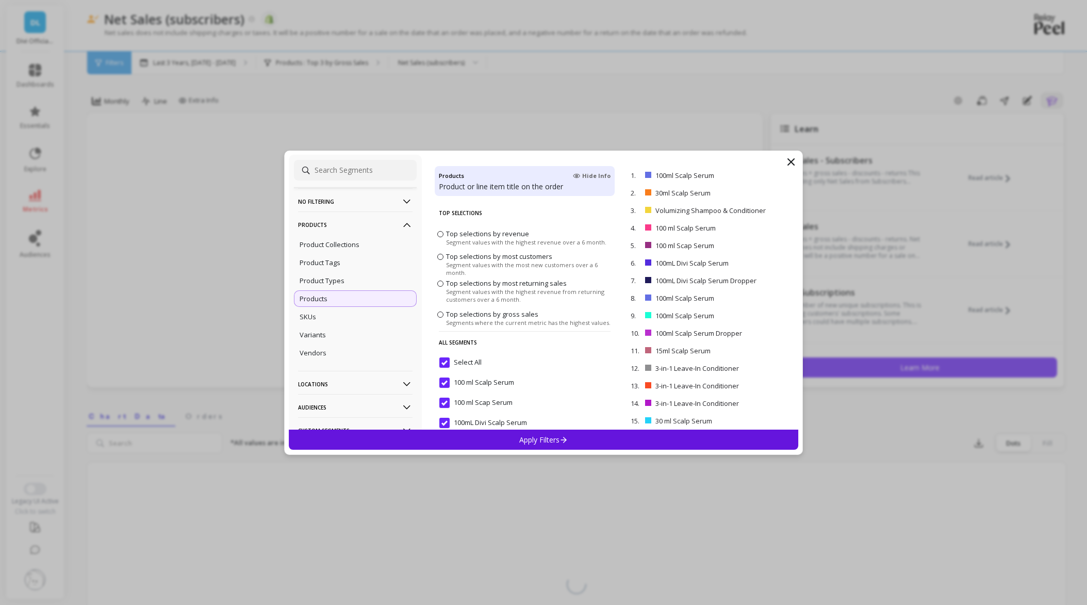
click at [534, 447] on div "Apply Filters" at bounding box center [544, 440] width 510 height 20
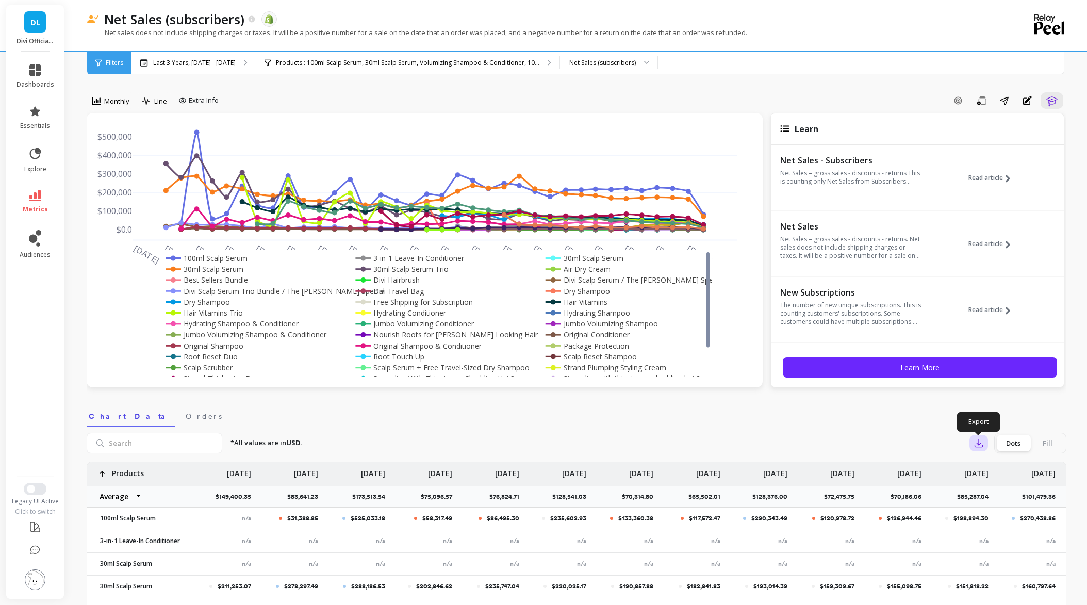
click at [984, 441] on icon "button" at bounding box center [979, 443] width 10 height 10
click at [995, 470] on span "CSV" at bounding box center [998, 471] width 15 height 10
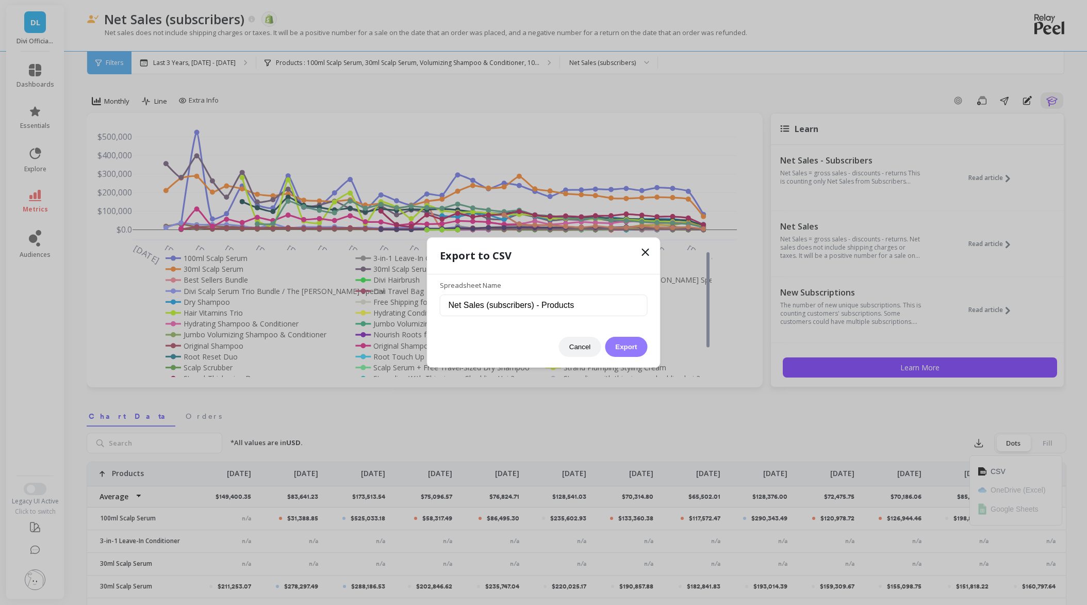
click at [612, 349] on button "Export" at bounding box center [626, 347] width 42 height 20
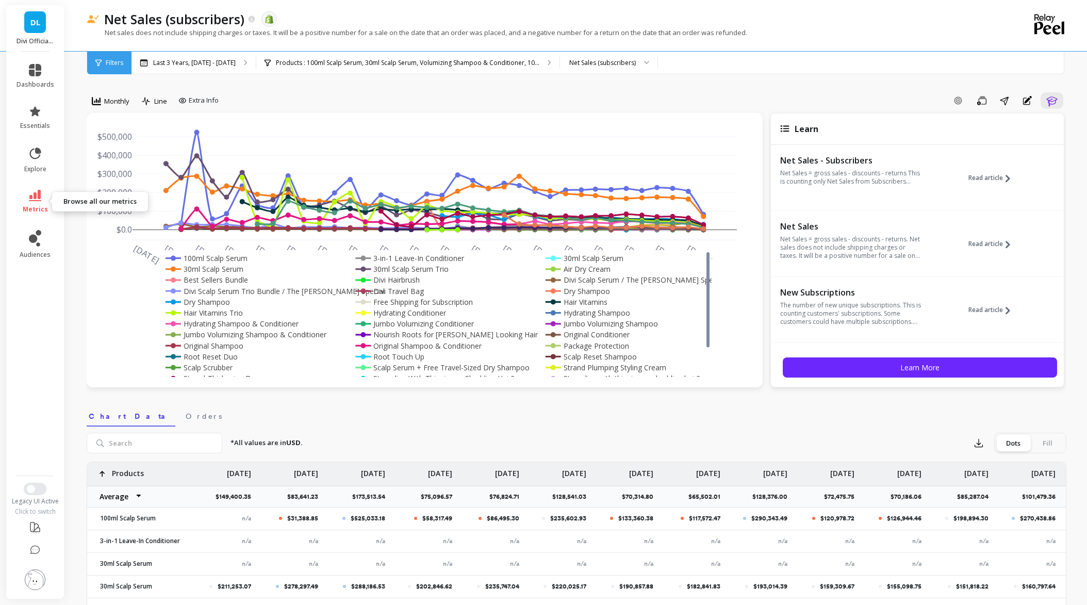
click at [39, 199] on icon at bounding box center [35, 195] width 12 height 11
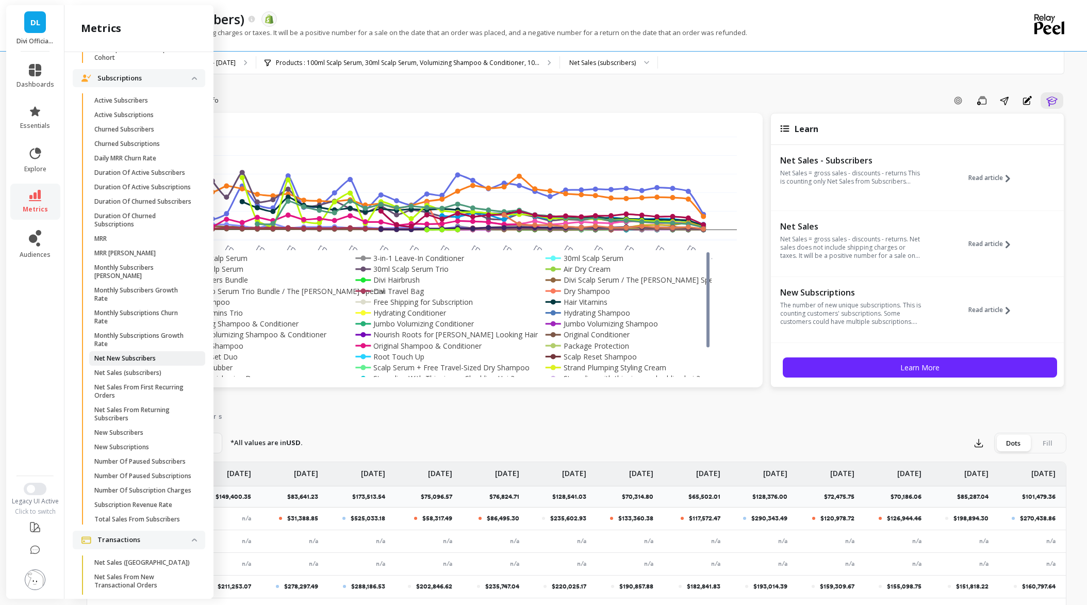
scroll to position [1019, 0]
click at [127, 243] on span "MRR" at bounding box center [143, 239] width 99 height 8
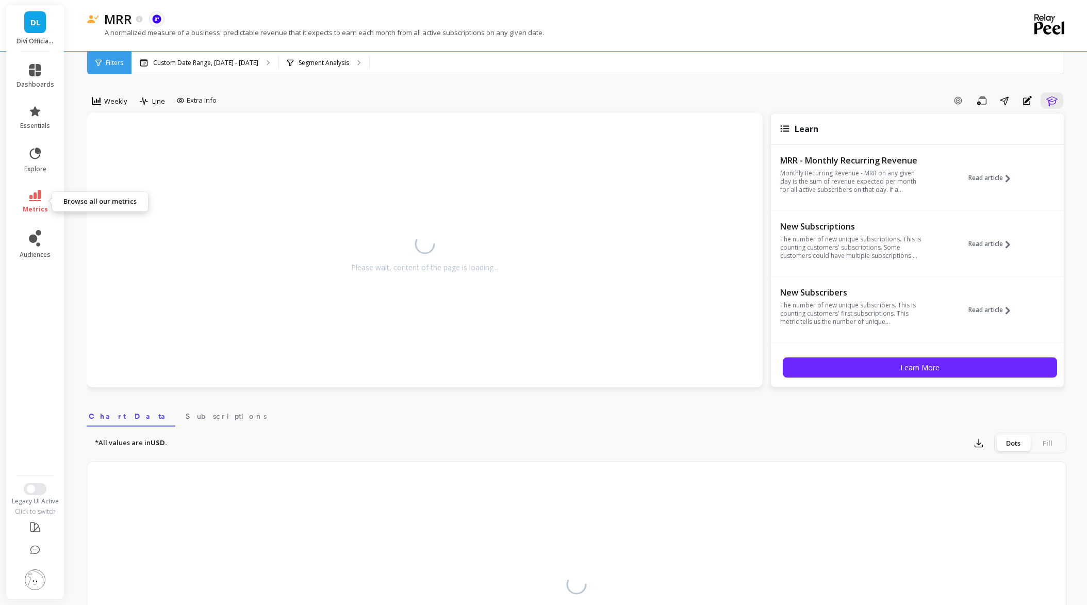
click at [36, 201] on icon at bounding box center [35, 195] width 12 height 11
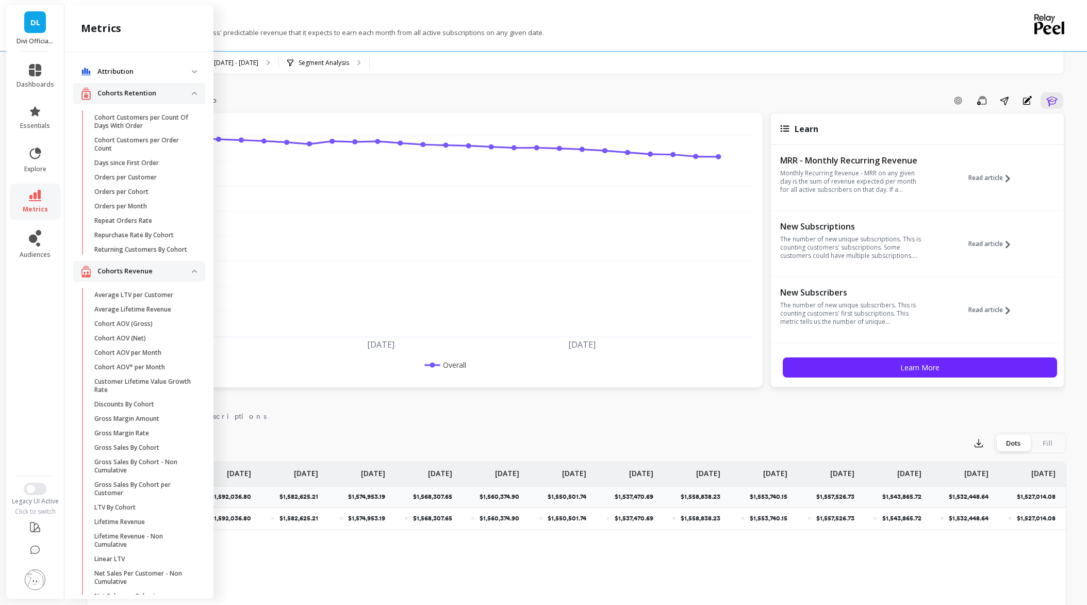
click at [369, 431] on div "*All values are in USD. Export Dots Fill $1,592,036.80 $1,582,625.21 $1,574,953…" at bounding box center [577, 618] width 980 height 382
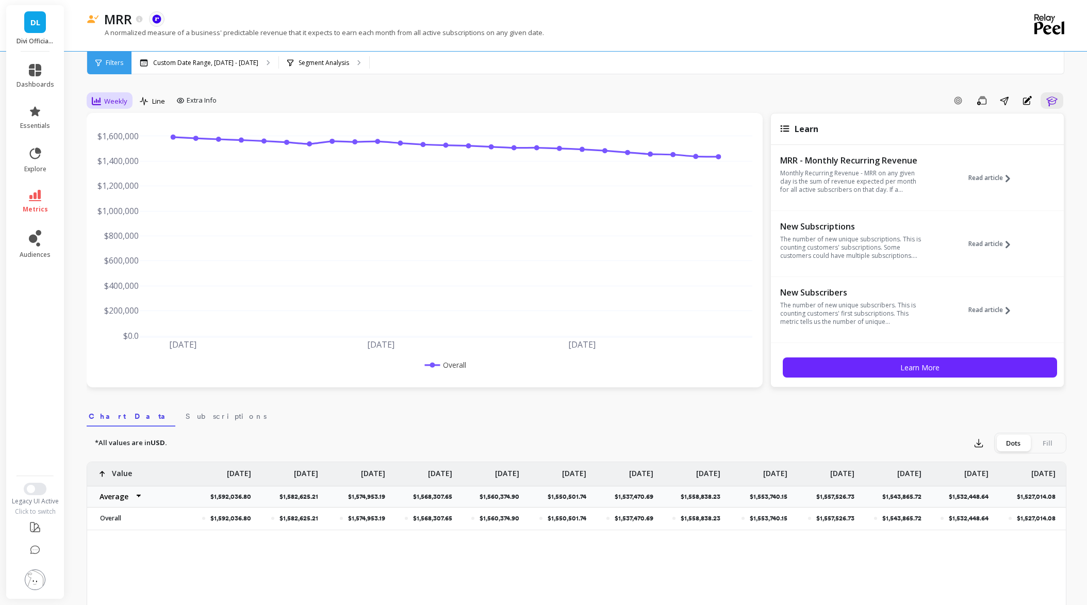
click at [106, 100] on span "Weekly" at bounding box center [115, 101] width 23 height 10
click at [106, 191] on div "Monthly" at bounding box center [124, 183] width 71 height 18
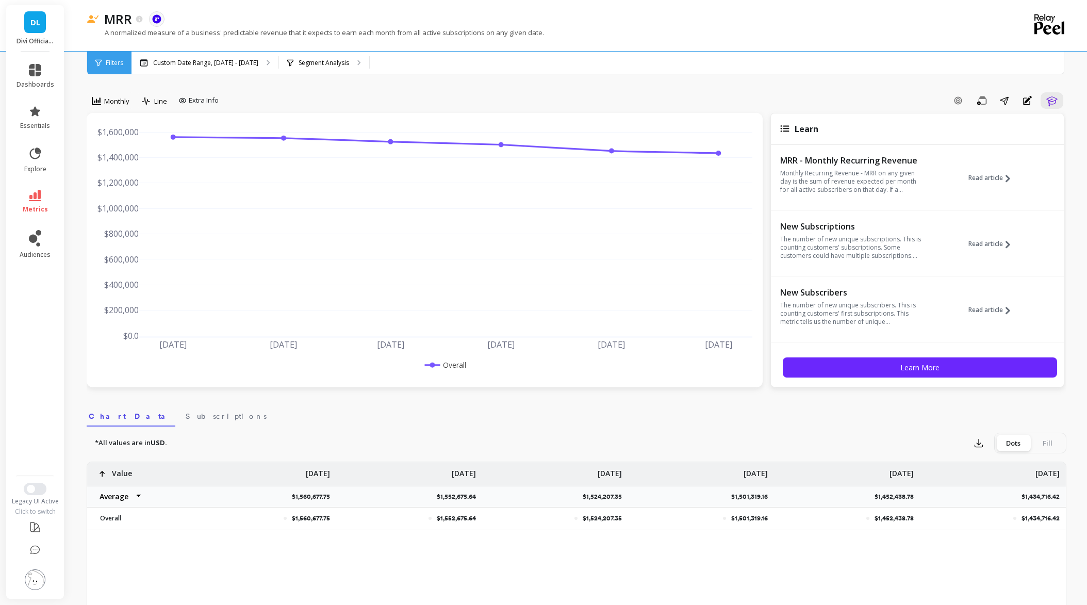
click at [31, 199] on icon at bounding box center [35, 195] width 12 height 11
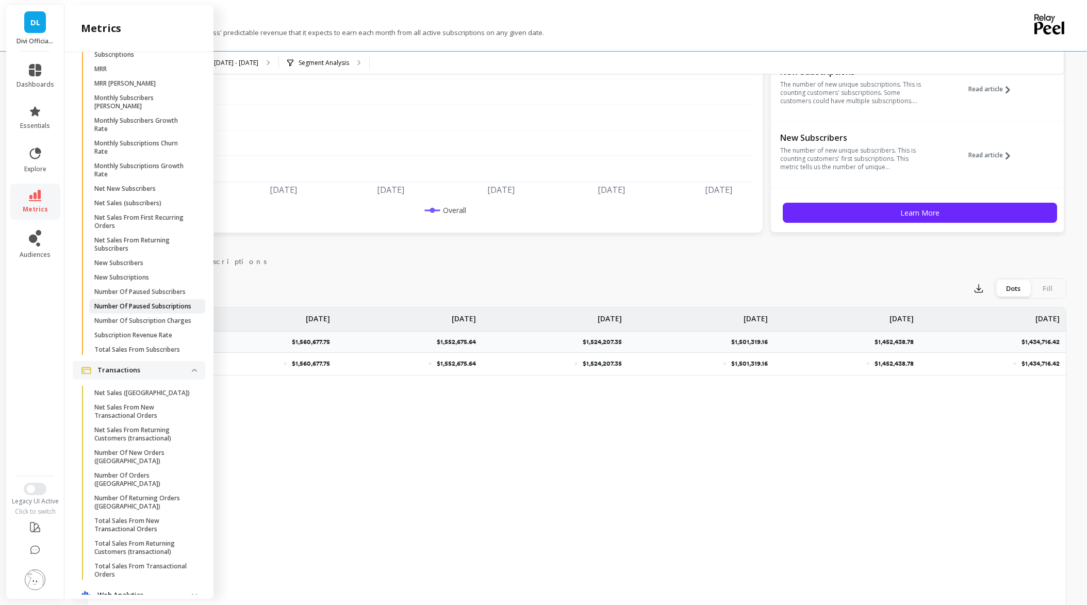
scroll to position [980, 0]
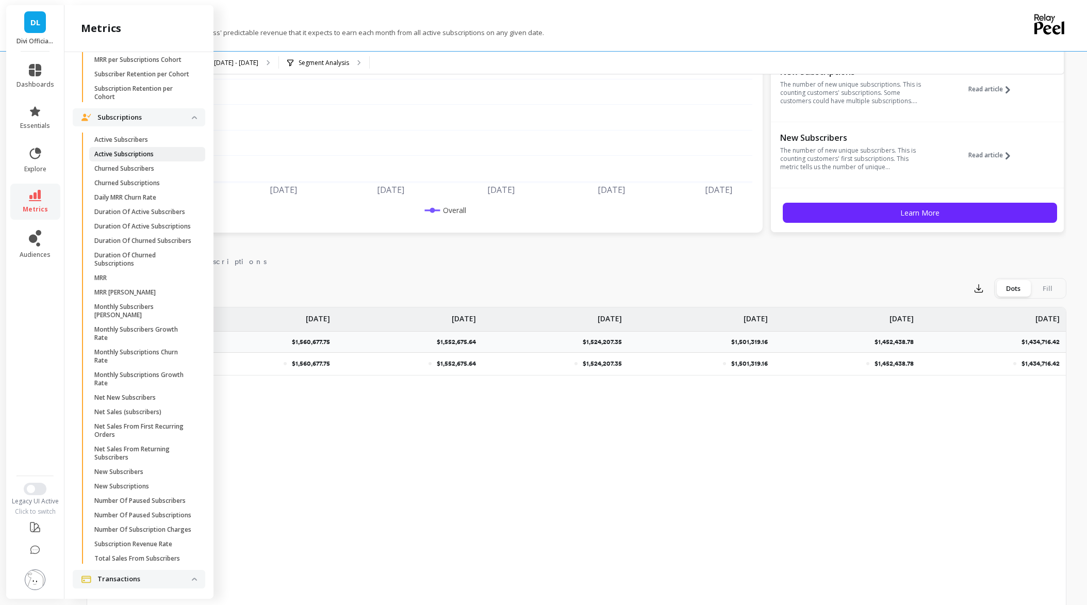
click at [121, 158] on p "Active Subscriptions" at bounding box center [123, 154] width 59 height 8
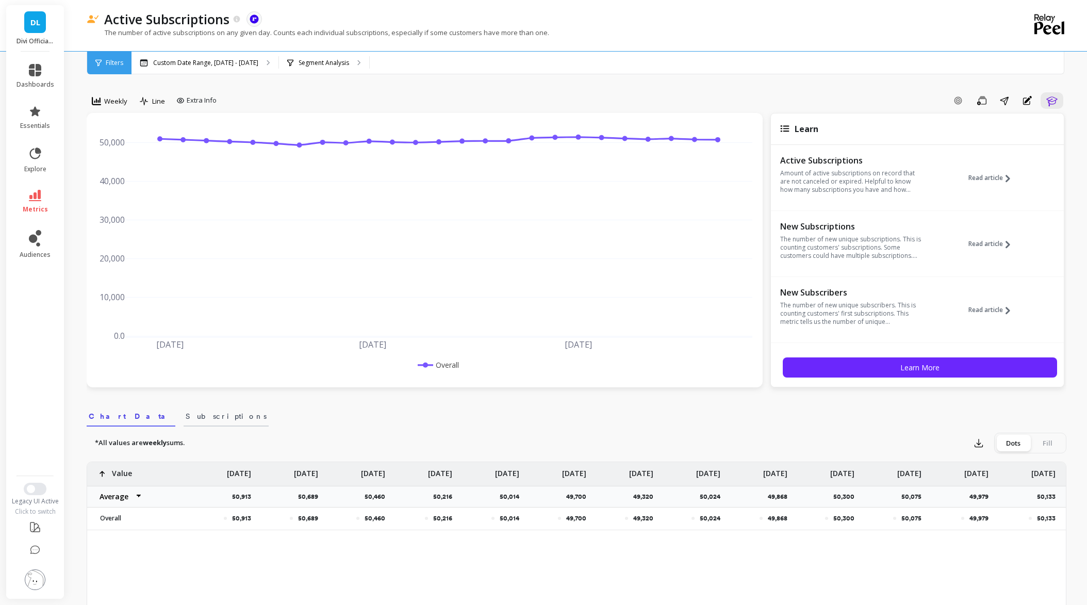
click at [184, 411] on link "Subscriptions" at bounding box center [226, 415] width 85 height 24
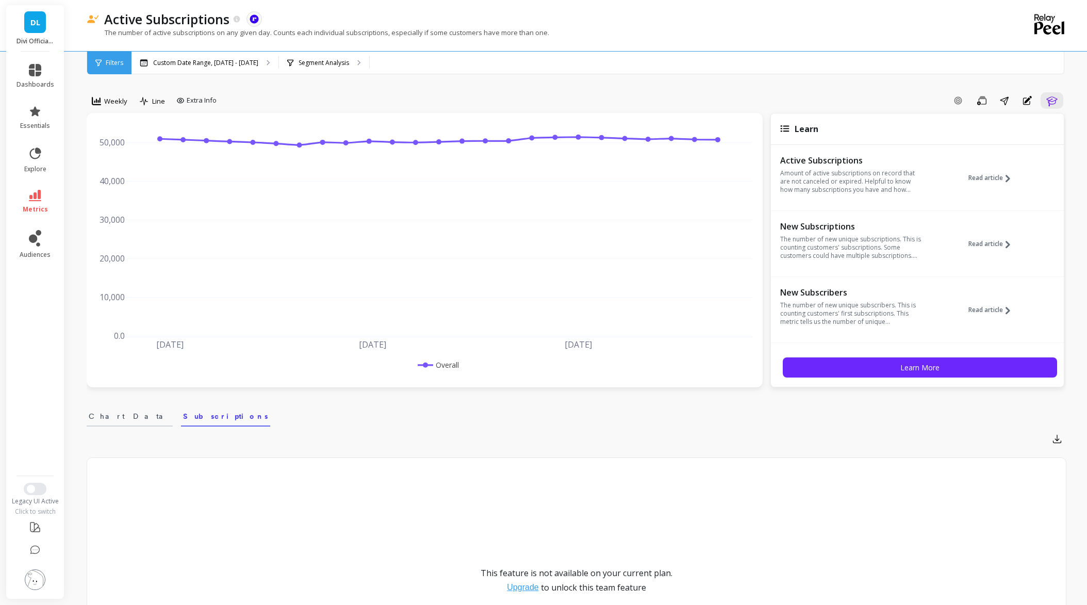
click at [99, 417] on span "Chart Data" at bounding box center [130, 416] width 82 height 10
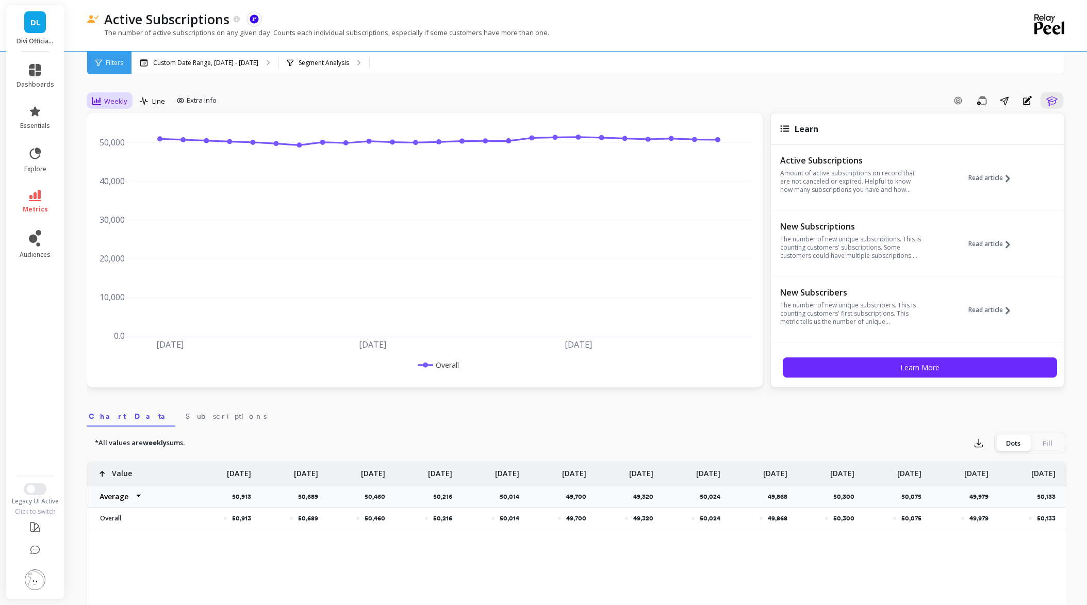
click at [118, 96] on span "Weekly" at bounding box center [115, 101] width 23 height 10
click at [104, 186] on div "Monthly" at bounding box center [124, 183] width 59 height 10
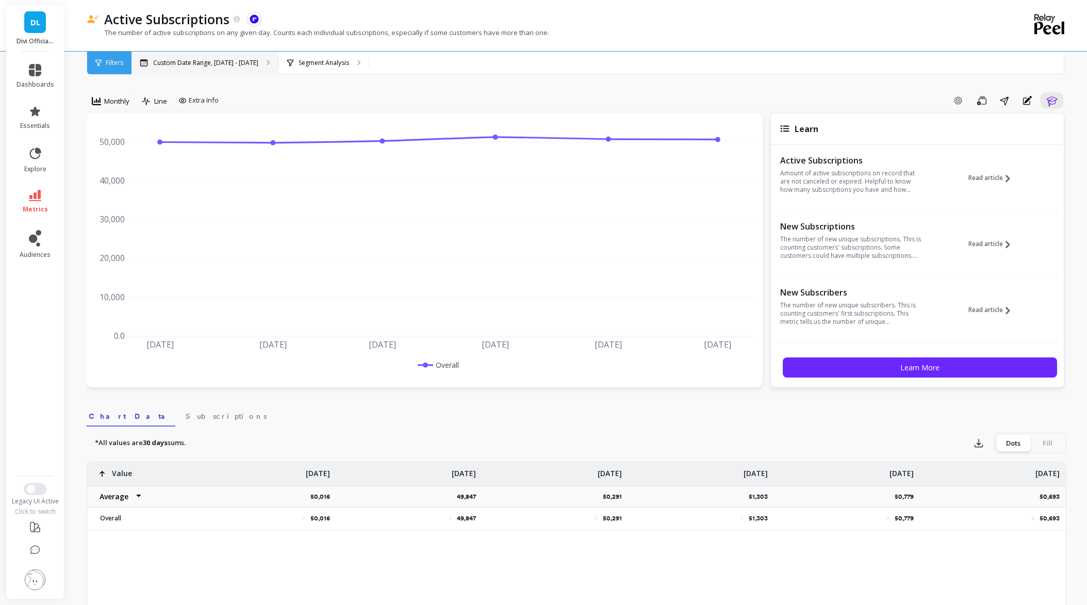
click at [197, 61] on p "Custom Date Range, [DATE] - [DATE]" at bounding box center [205, 63] width 105 height 8
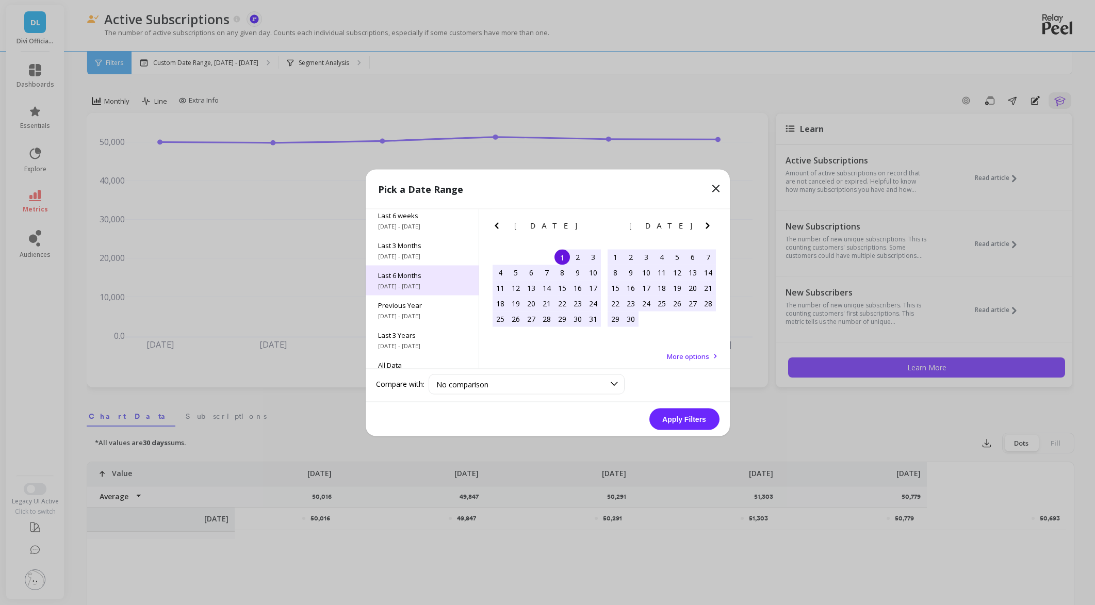
scroll to position [140, 0]
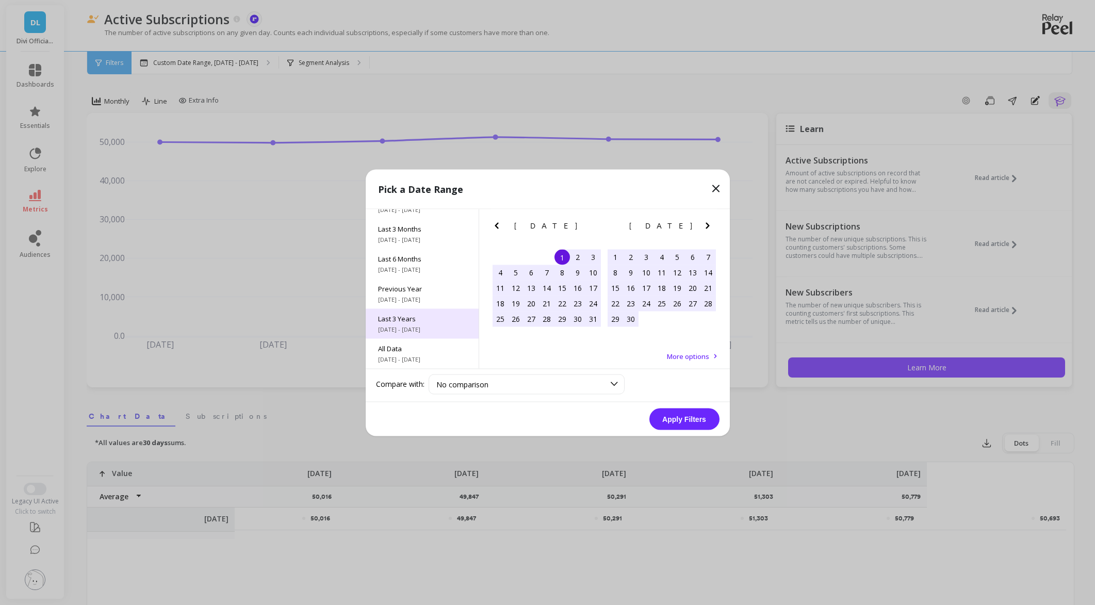
click at [412, 321] on span "Last 3 Years" at bounding box center [422, 318] width 88 height 9
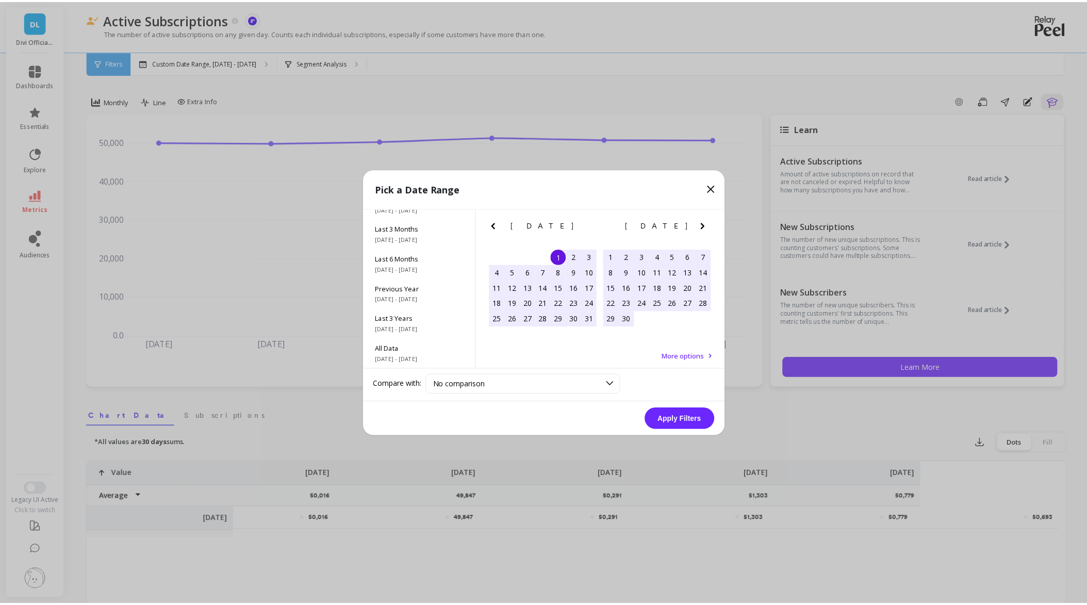
scroll to position [1, 0]
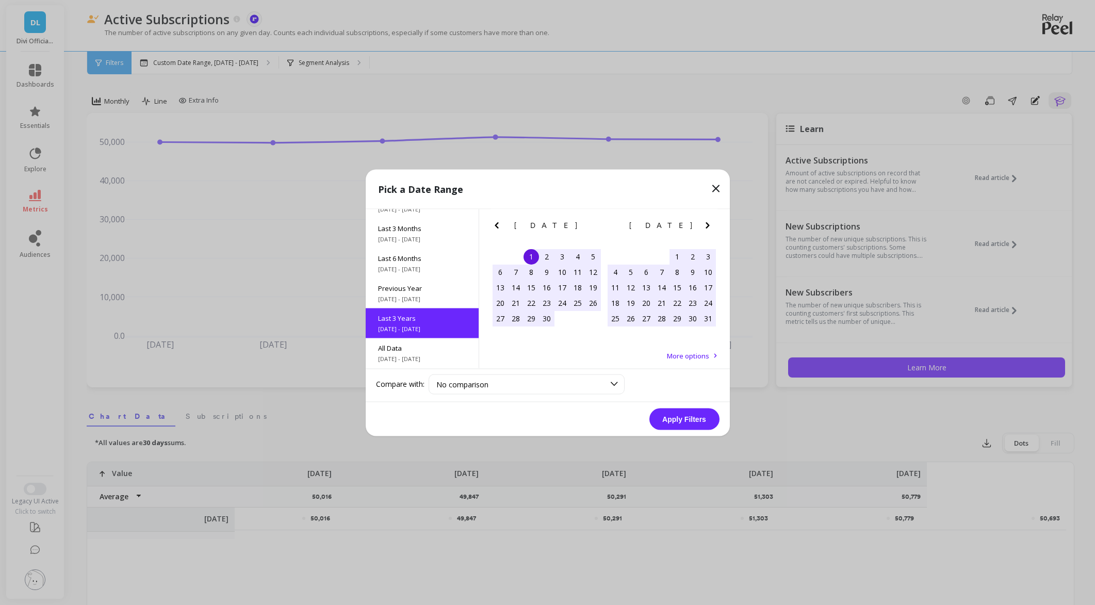
click at [689, 420] on button "Apply Filters" at bounding box center [684, 419] width 70 height 22
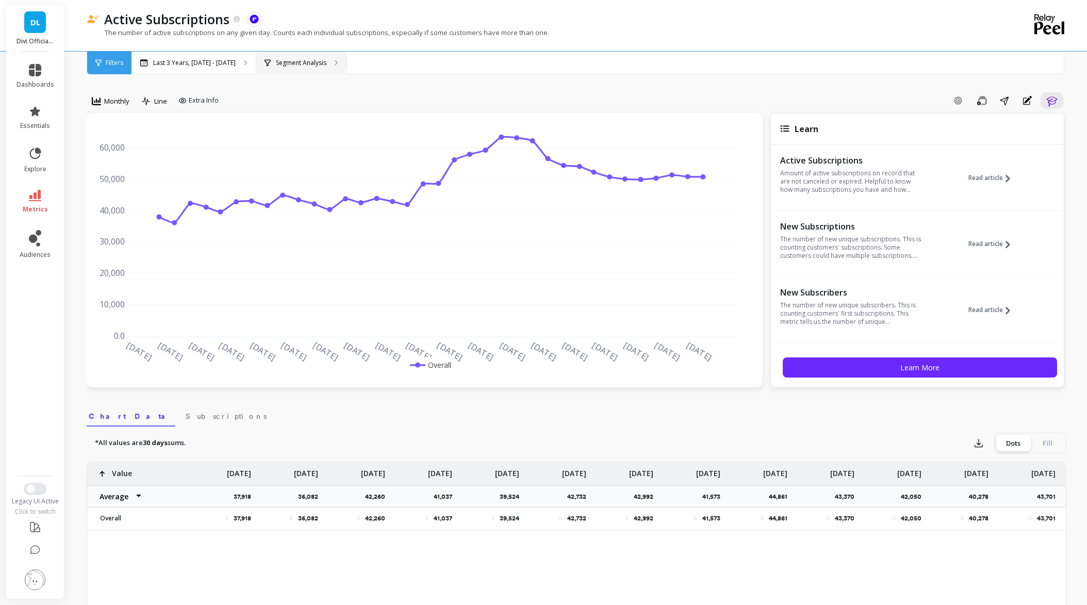
click at [326, 59] on p "Segment Analysis" at bounding box center [301, 63] width 51 height 8
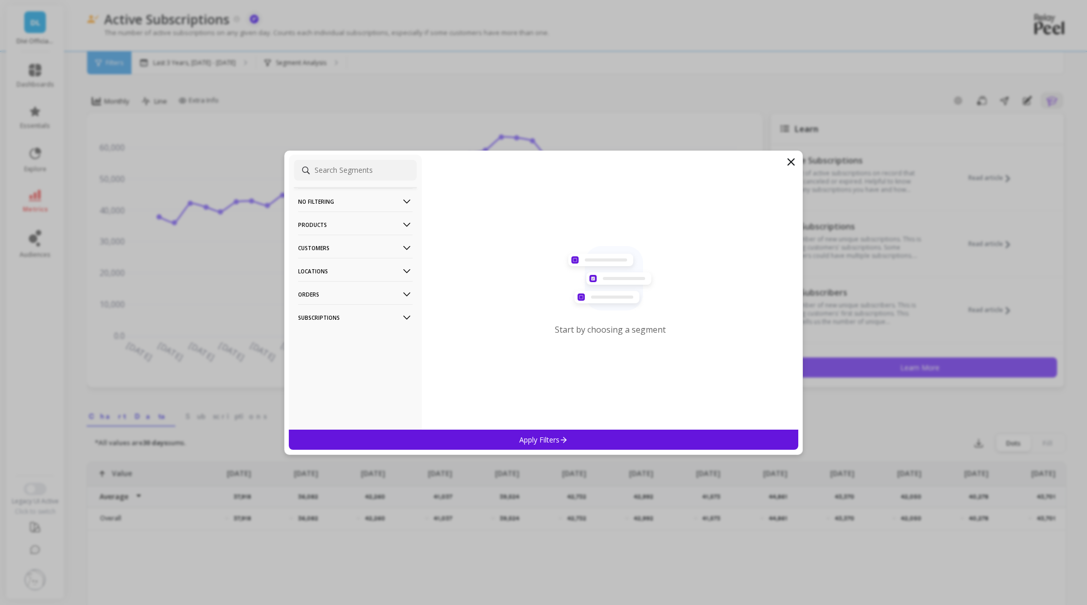
click at [319, 224] on p "Products" at bounding box center [355, 224] width 115 height 26
drag, startPoint x: 330, startPoint y: 243, endPoint x: 321, endPoint y: 265, distance: 23.2
click at [321, 265] on ul "Product Tags Products SKUs Variants Vendors" at bounding box center [355, 281] width 123 height 92
click at [315, 258] on p "Products" at bounding box center [314, 262] width 28 height 9
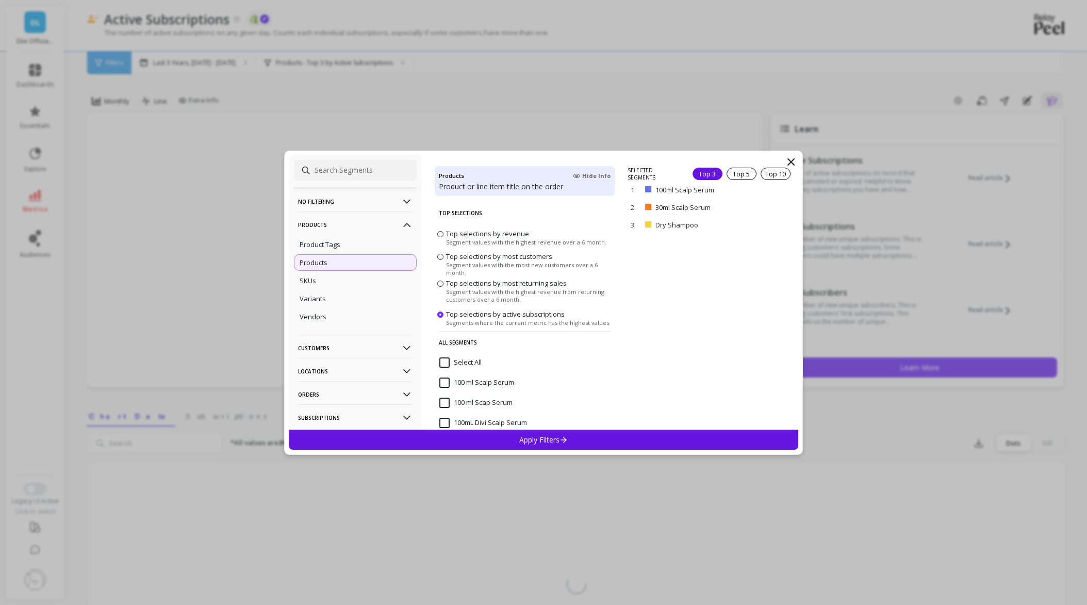
click at [443, 356] on div "Select All" at bounding box center [525, 368] width 180 height 31
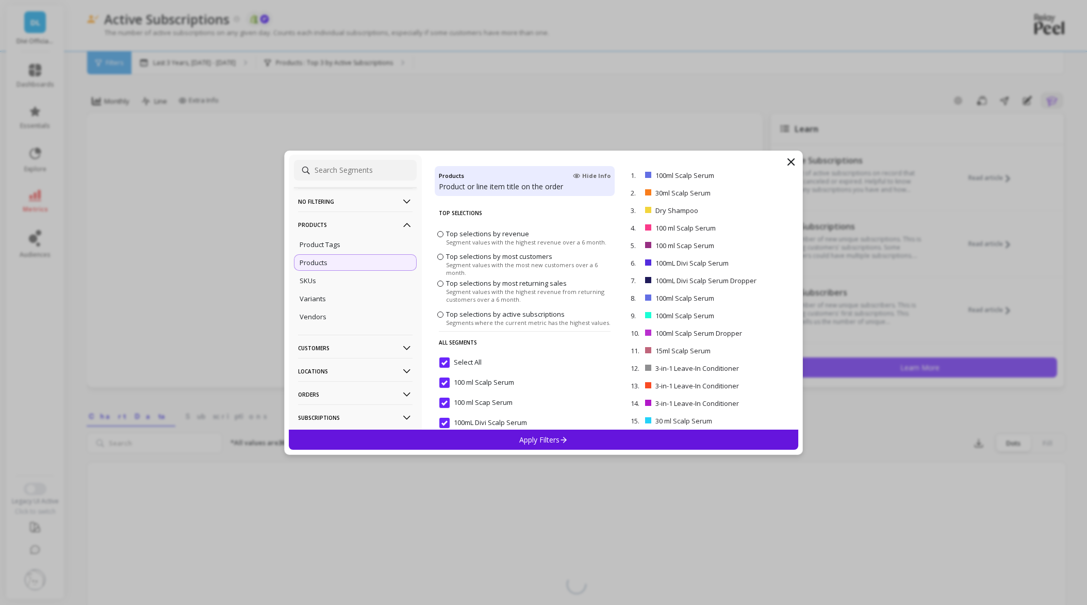
click at [499, 436] on div "Apply Filters" at bounding box center [544, 440] width 510 height 20
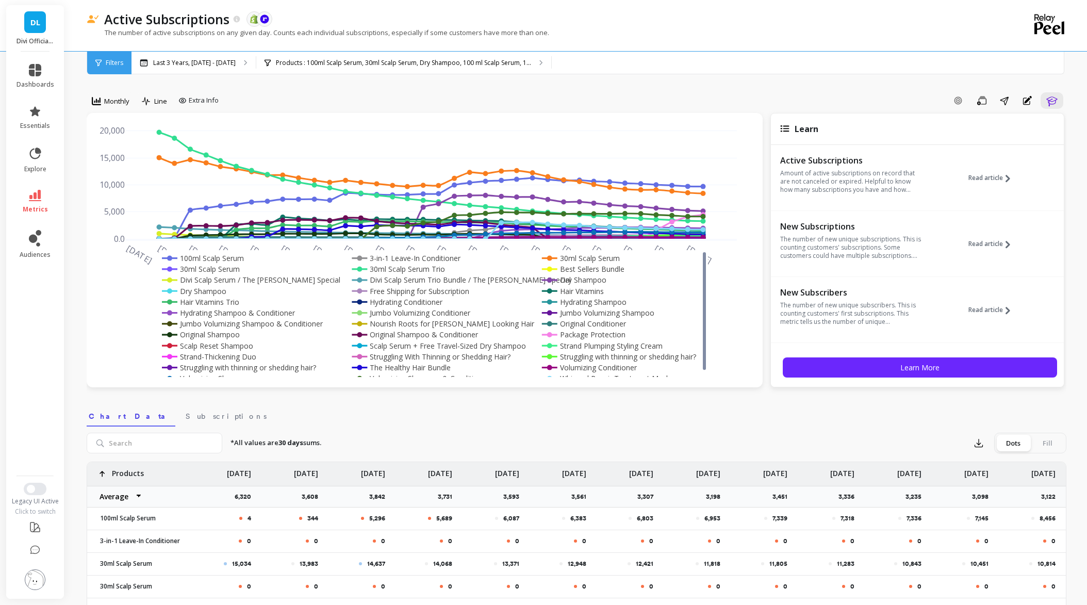
drag, startPoint x: 716, startPoint y: 424, endPoint x: 1036, endPoint y: 404, distance: 320.4
click at [718, 424] on nav "Chart Data Subscriptions" at bounding box center [577, 415] width 980 height 24
click at [982, 444] on icon "button" at bounding box center [979, 443] width 10 height 10
click at [1000, 476] on span "CSV" at bounding box center [998, 471] width 15 height 10
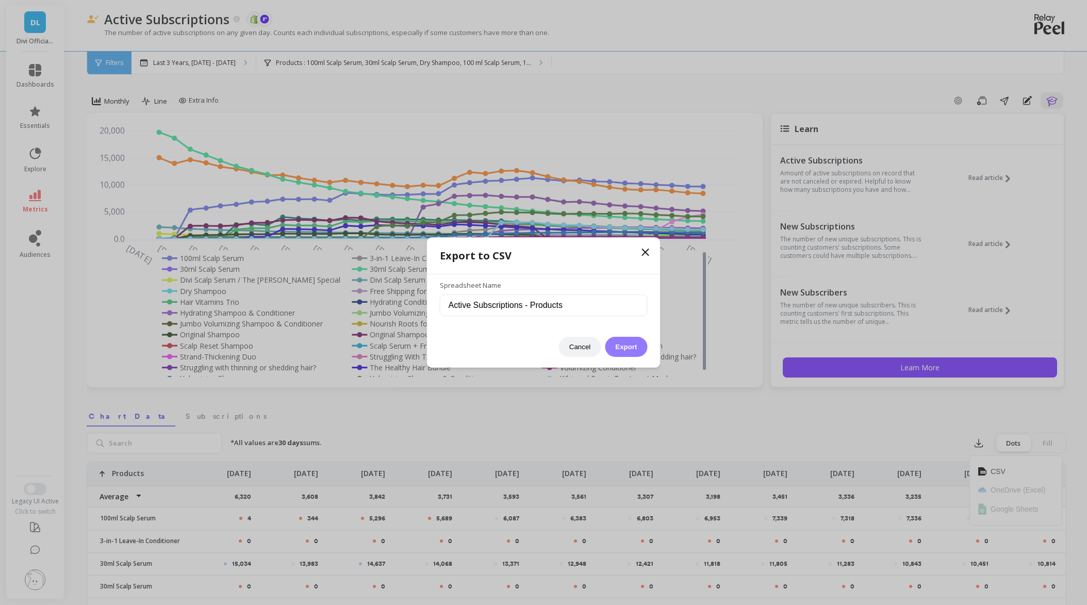
click at [628, 341] on button "Export" at bounding box center [626, 347] width 42 height 20
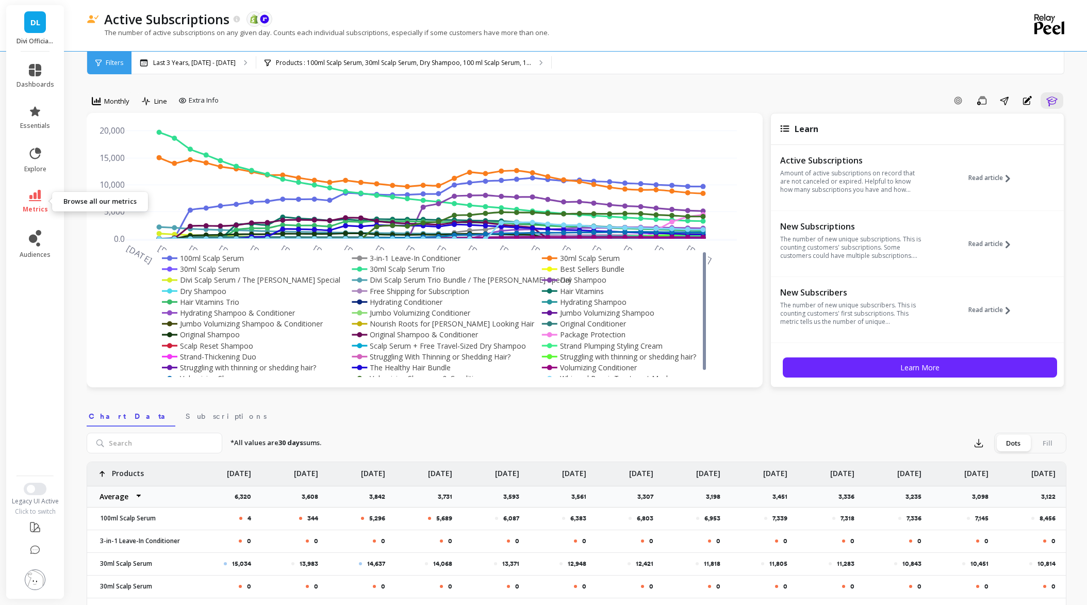
click at [39, 196] on icon at bounding box center [35, 195] width 12 height 11
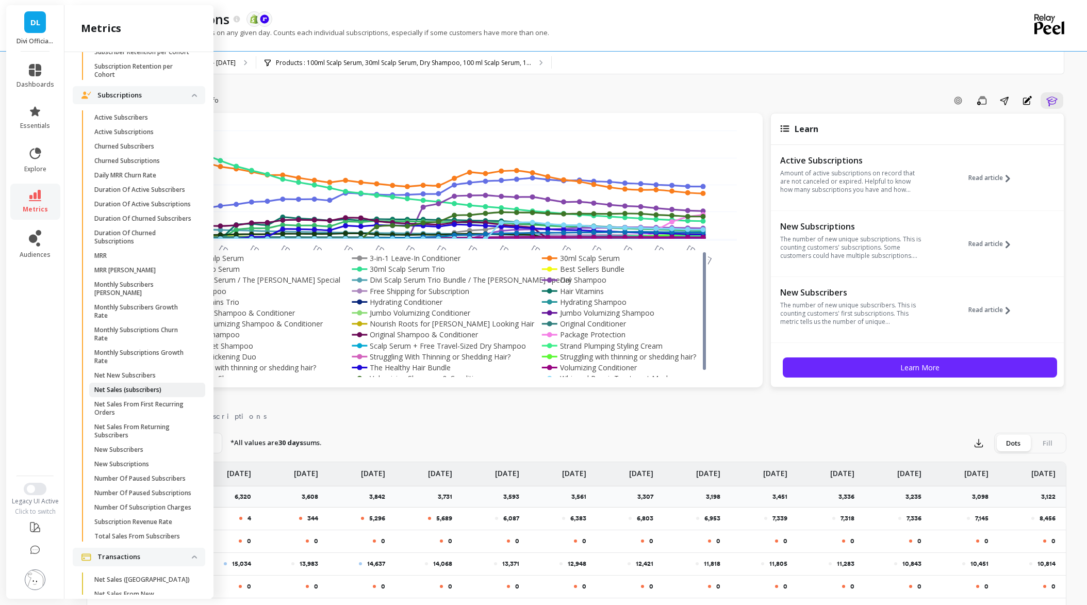
scroll to position [1070, 0]
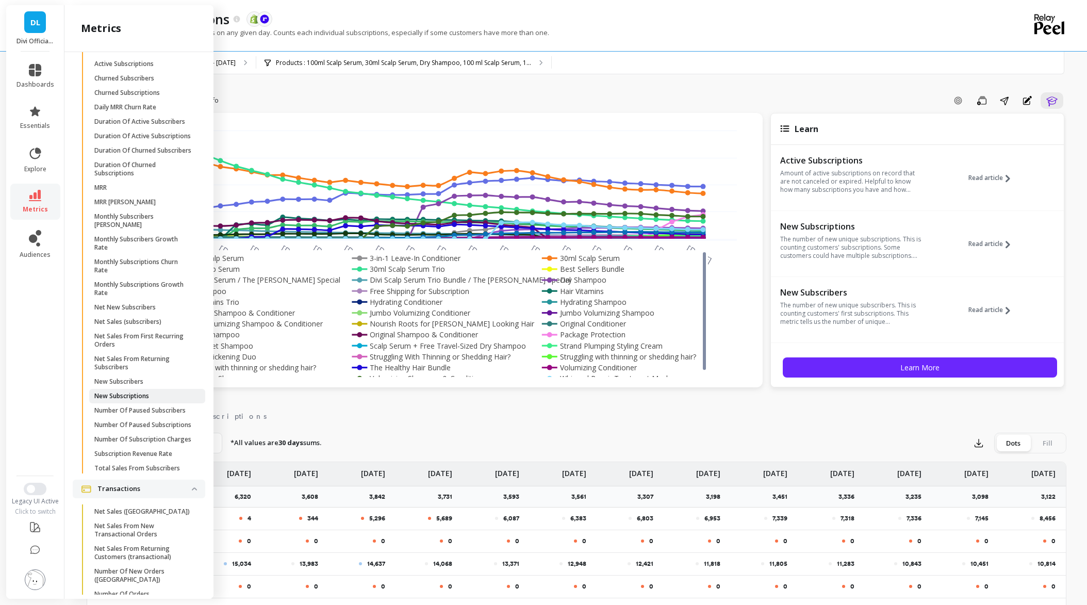
click at [116, 400] on p "New Subscriptions" at bounding box center [121, 396] width 55 height 8
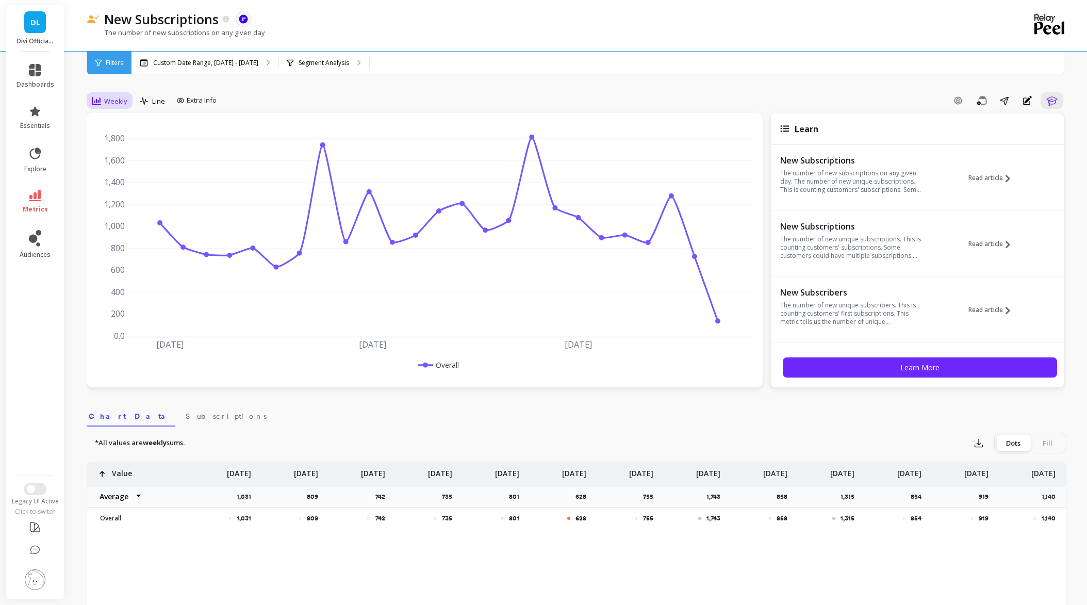
click at [118, 106] on span "Weekly" at bounding box center [115, 101] width 23 height 10
click at [108, 186] on div "Monthly" at bounding box center [124, 183] width 59 height 10
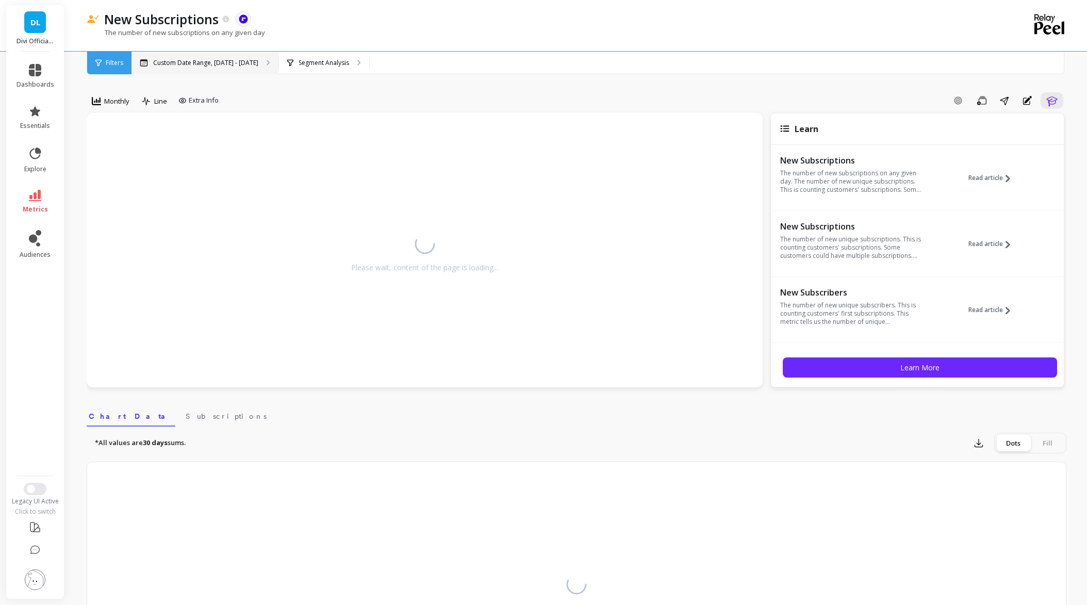
click at [198, 67] on p "Custom Date Range, [DATE] - [DATE]" at bounding box center [205, 63] width 105 height 8
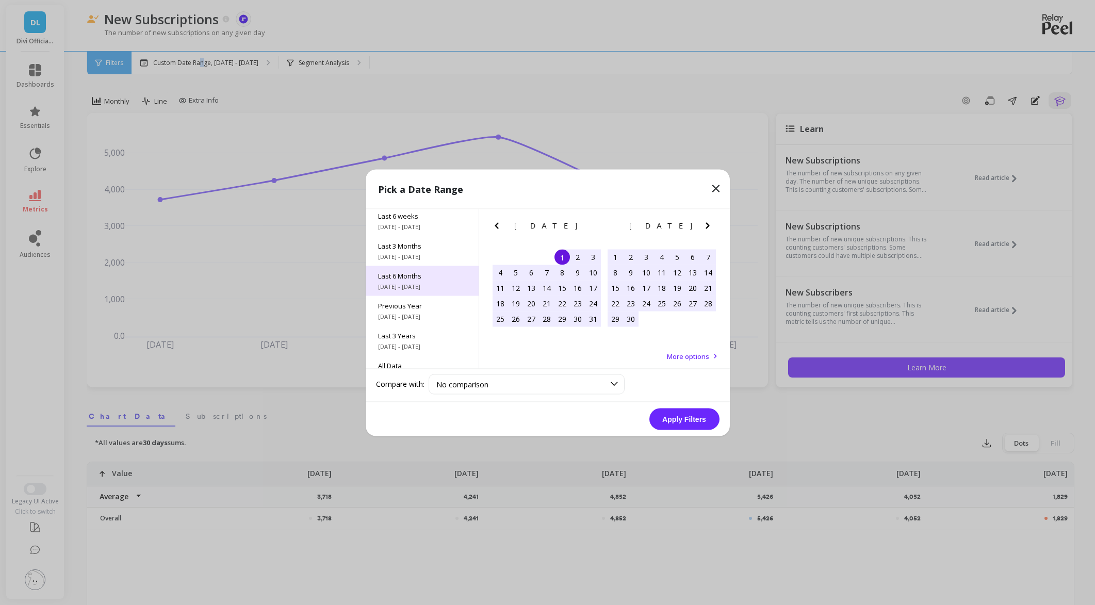
scroll to position [140, 0]
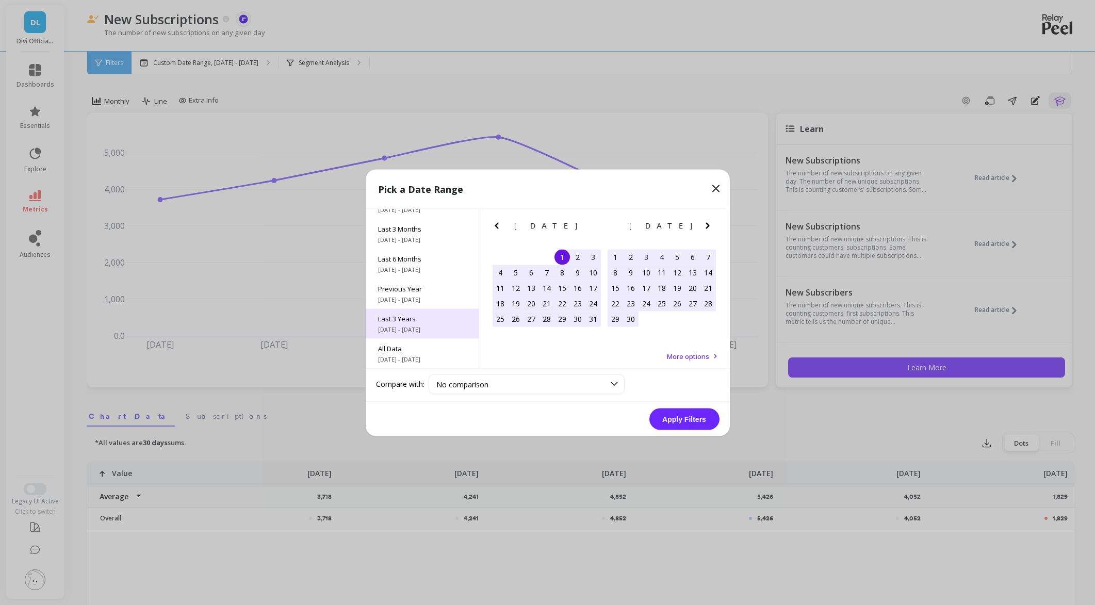
click at [423, 333] on div "Last 3 Years [DATE] - [DATE]" at bounding box center [422, 323] width 113 height 30
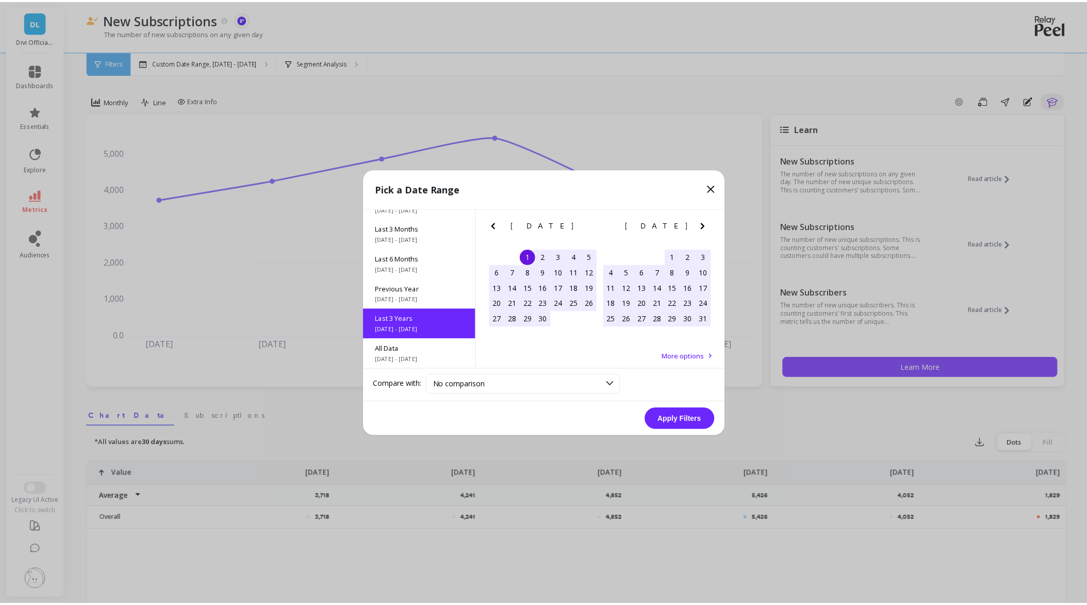
scroll to position [1, 0]
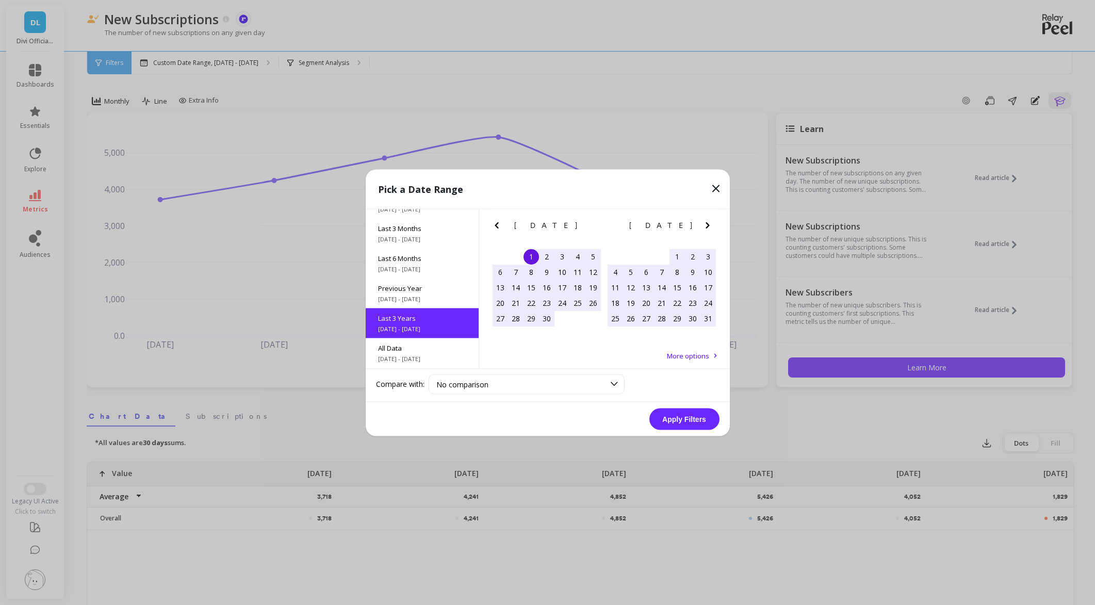
click at [683, 418] on button "Apply Filters" at bounding box center [684, 419] width 70 height 22
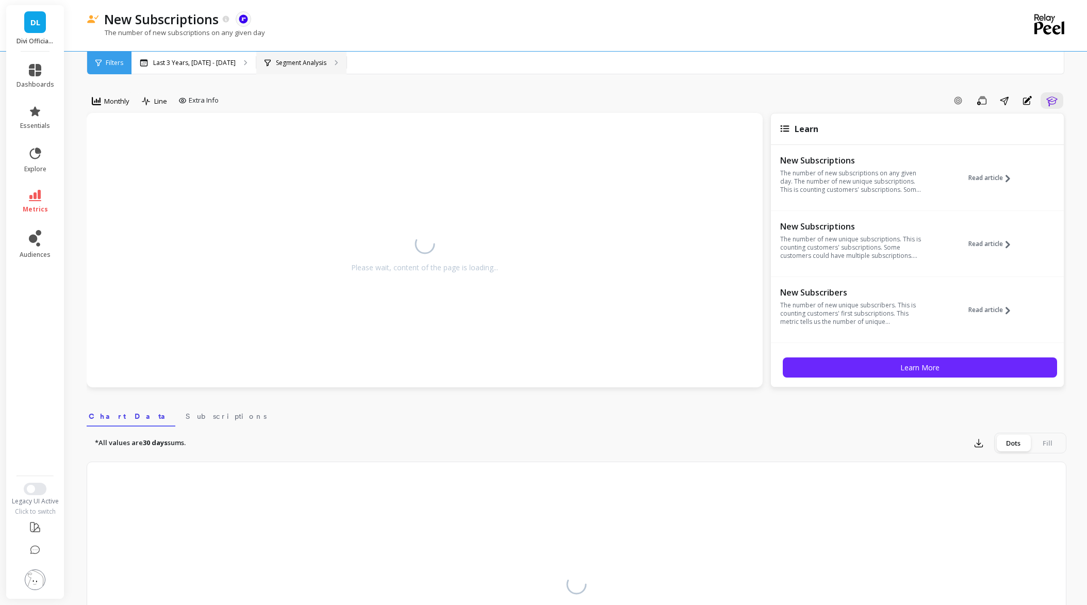
click at [340, 67] on div "Segment Analysis" at bounding box center [301, 63] width 90 height 23
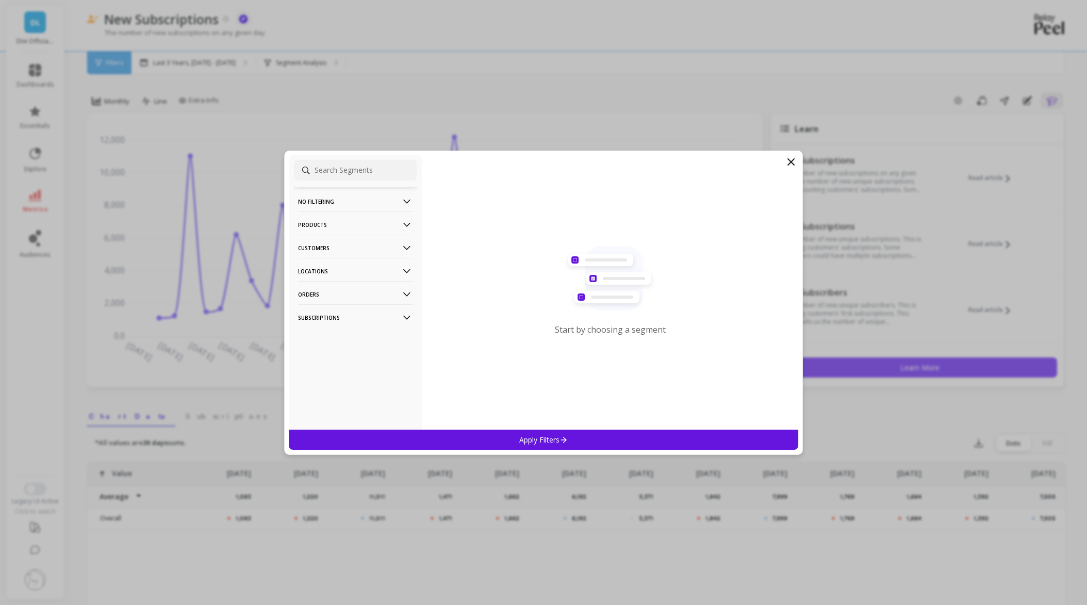
click at [326, 226] on p "Products" at bounding box center [355, 224] width 115 height 26
click at [328, 263] on div "Products" at bounding box center [355, 262] width 123 height 17
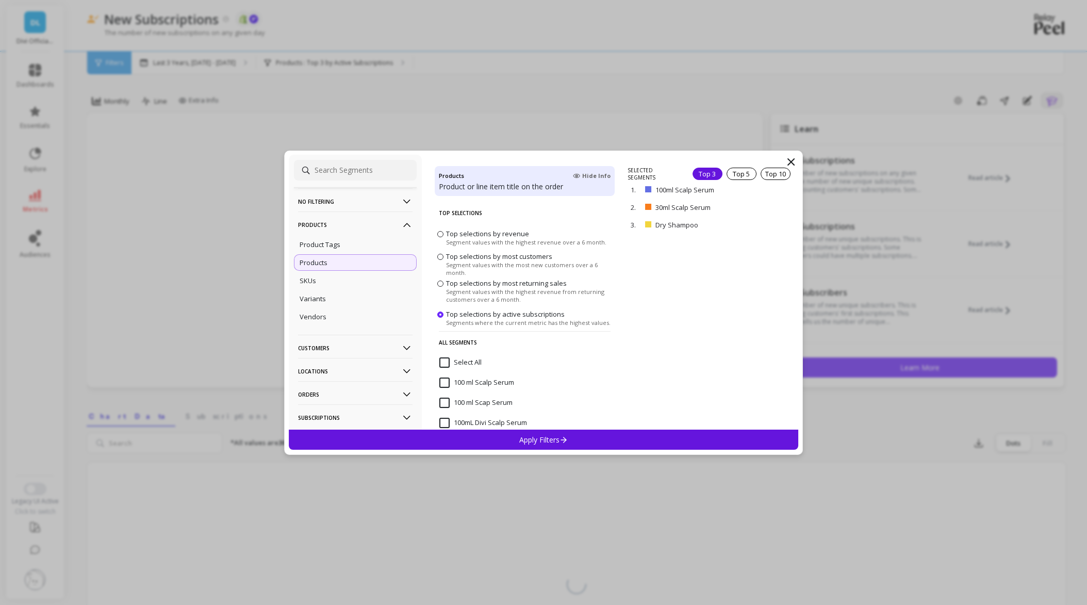
drag, startPoint x: 522, startPoint y: 436, endPoint x: 517, endPoint y: 433, distance: 6.0
click at [522, 436] on p "Apply Filters" at bounding box center [543, 440] width 49 height 10
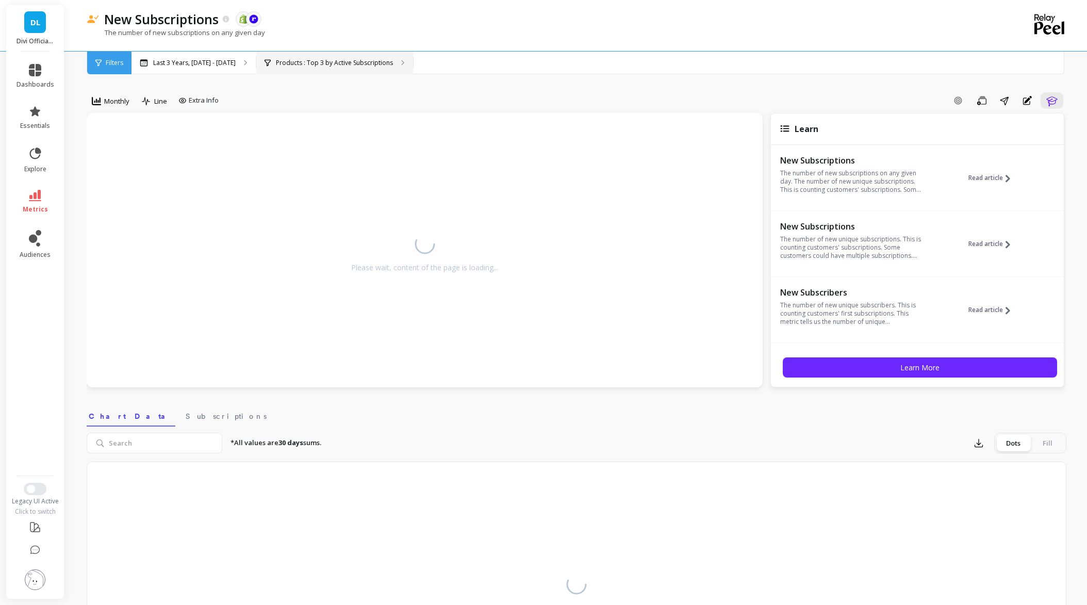
click at [319, 61] on p "Products : Top 3 by Active Subscriptions" at bounding box center [334, 63] width 117 height 8
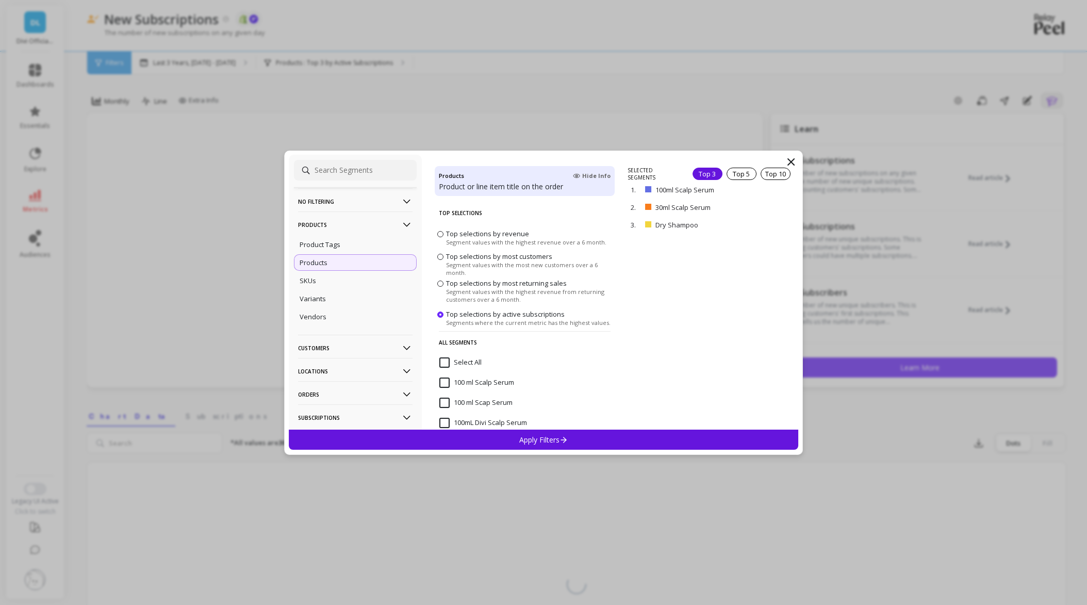
click at [445, 359] on input "Select All" at bounding box center [460, 362] width 42 height 10
click at [495, 443] on div "Apply Filters" at bounding box center [544, 440] width 510 height 20
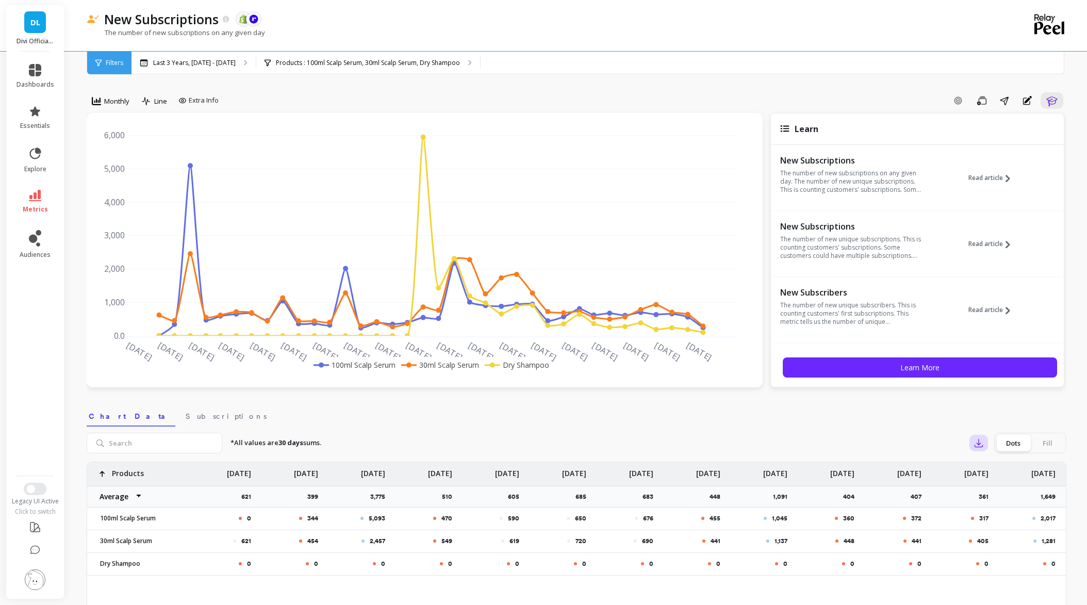
click at [978, 444] on icon "button" at bounding box center [979, 443] width 8 height 8
click at [1003, 468] on span "CSV" at bounding box center [998, 471] width 15 height 10
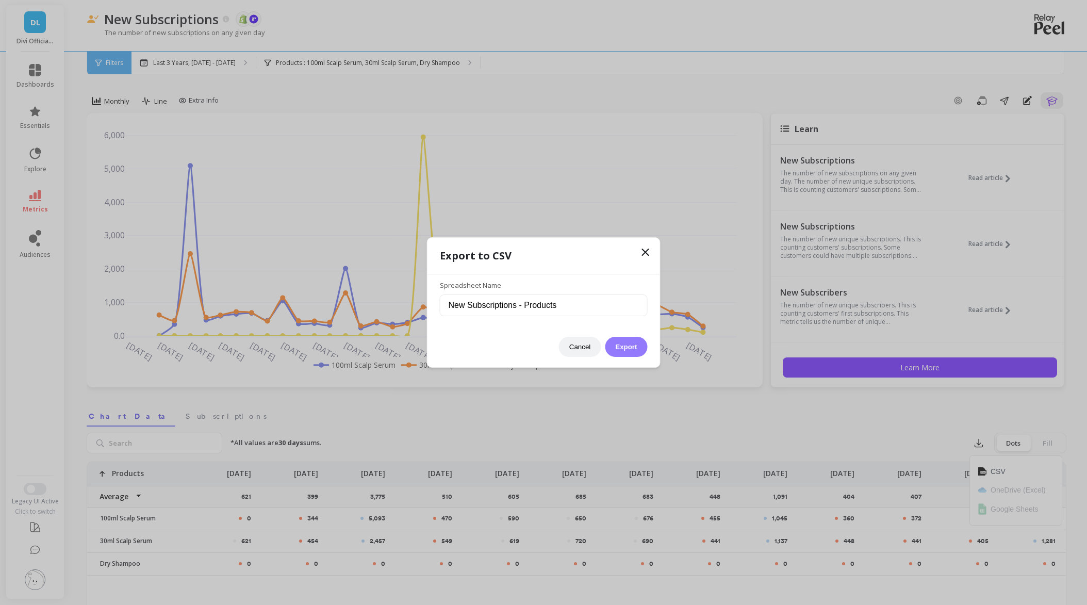
click at [627, 348] on button "Export" at bounding box center [626, 347] width 42 height 20
